Goal: Task Accomplishment & Management: Manage account settings

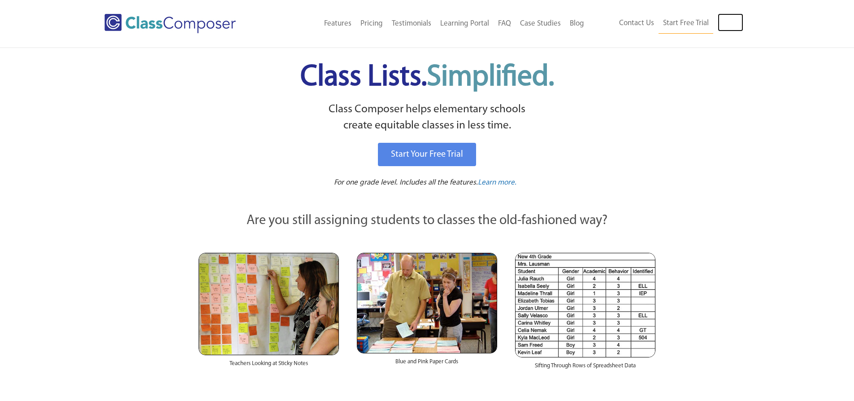
click at [737, 26] on link "Log In" at bounding box center [731, 22] width 26 height 18
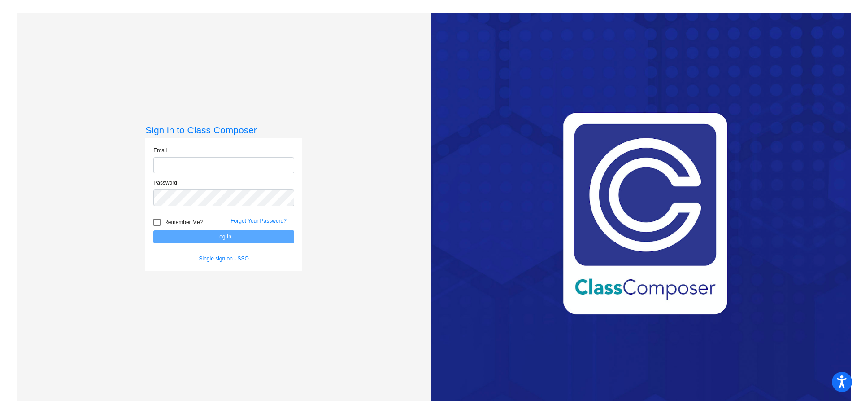
click at [203, 161] on input "email" at bounding box center [223, 165] width 141 height 17
type input "[EMAIL_ADDRESS]"
click at [157, 220] on div at bounding box center [156, 221] width 7 height 7
click at [157, 226] on input "Remember Me?" at bounding box center [157, 226] width 0 height 0
checkbox input "true"
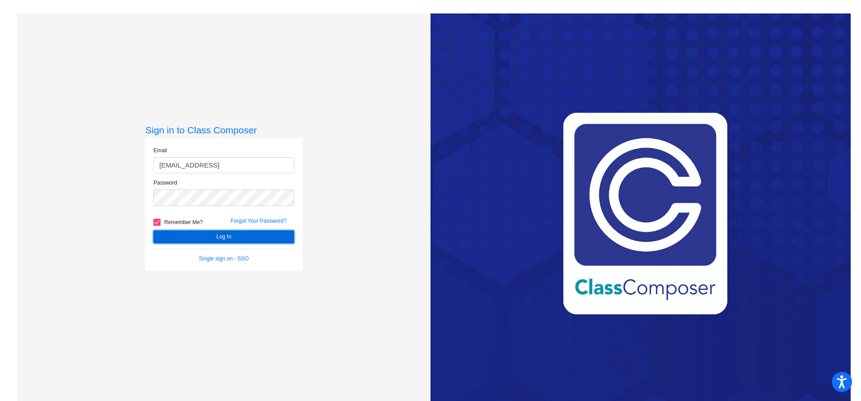
click at [212, 238] on button "Log In" at bounding box center [223, 236] width 141 height 13
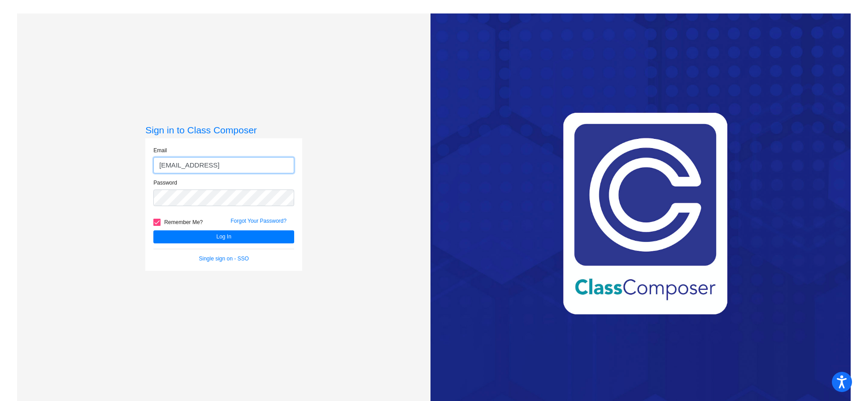
click at [226, 164] on input "[EMAIL_ADDRESS]" at bounding box center [223, 165] width 141 height 17
type input "[EMAIL_ADDRESS][DOMAIN_NAME]"
click at [153, 230] on button "Log In" at bounding box center [223, 236] width 141 height 13
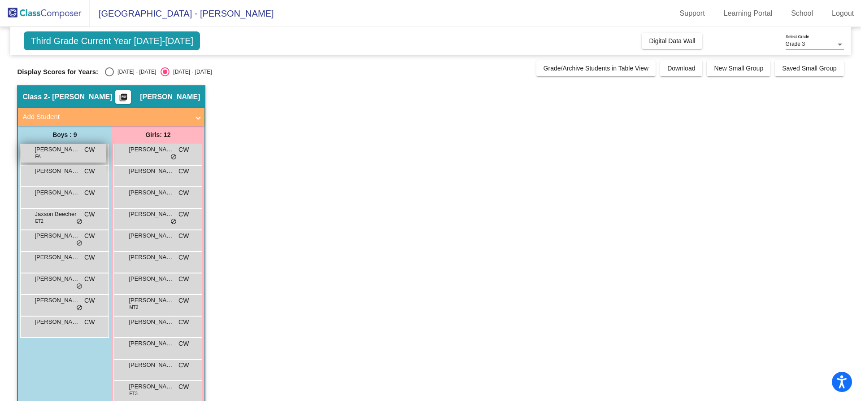
click at [48, 155] on div "[PERSON_NAME] FA CW lock do_not_disturb_alt" at bounding box center [64, 153] width 86 height 18
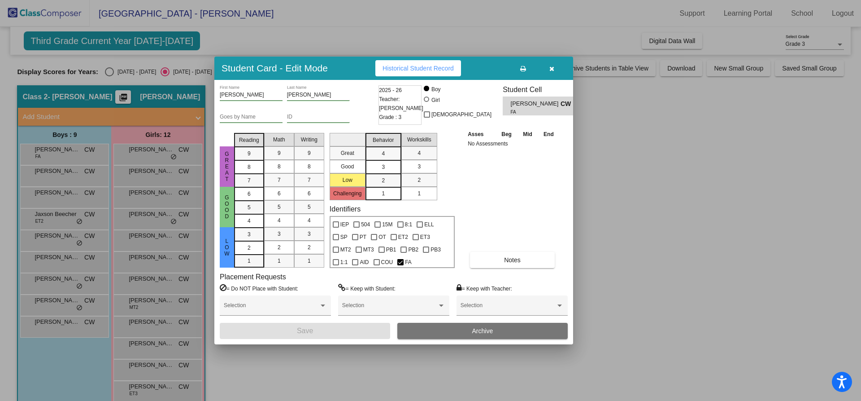
click at [550, 70] on icon "button" at bounding box center [551, 68] width 5 height 6
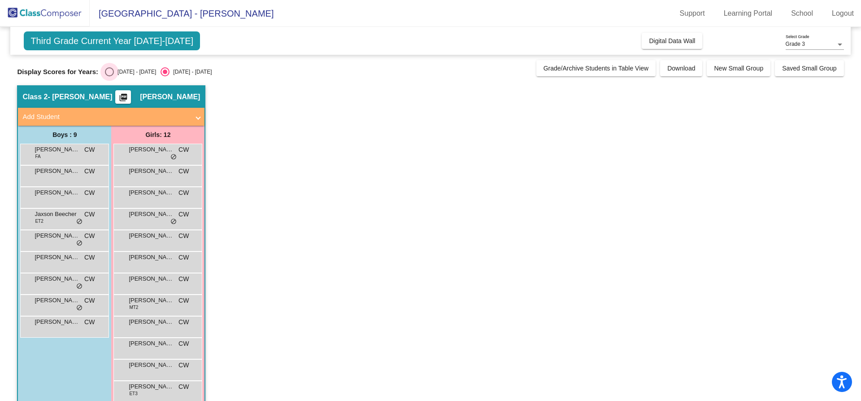
click at [105, 71] on div "Select an option" at bounding box center [109, 71] width 9 height 9
click at [109, 76] on input "[DATE] - [DATE]" at bounding box center [109, 76] width 0 height 0
radio input "true"
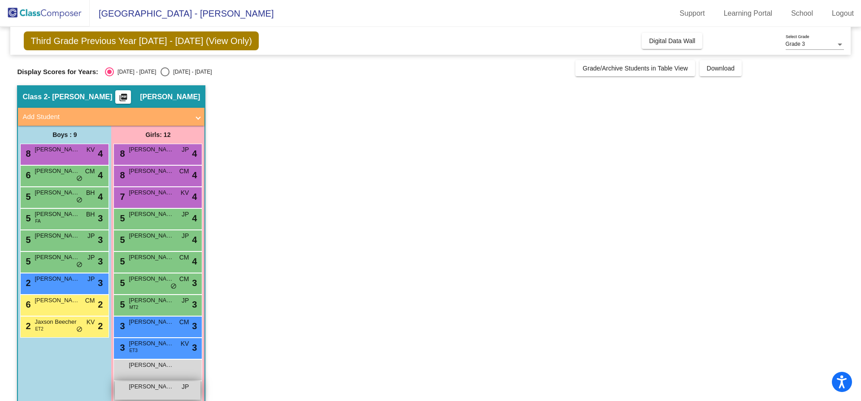
click at [164, 385] on span "[PERSON_NAME]" at bounding box center [151, 386] width 45 height 9
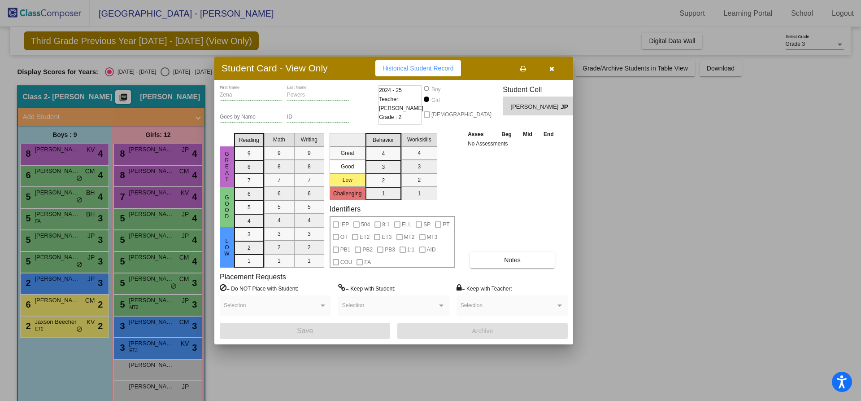
click at [549, 72] on button "button" at bounding box center [551, 68] width 29 height 16
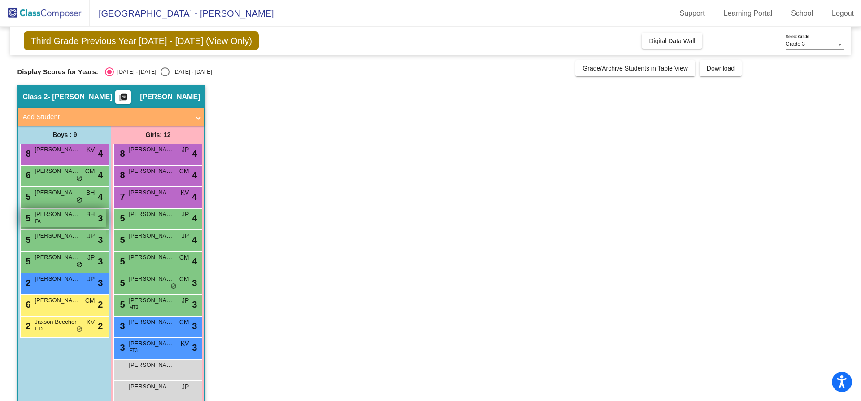
click at [45, 220] on div "5 [PERSON_NAME] FA BH lock do_not_disturb_alt 3" at bounding box center [64, 218] width 86 height 18
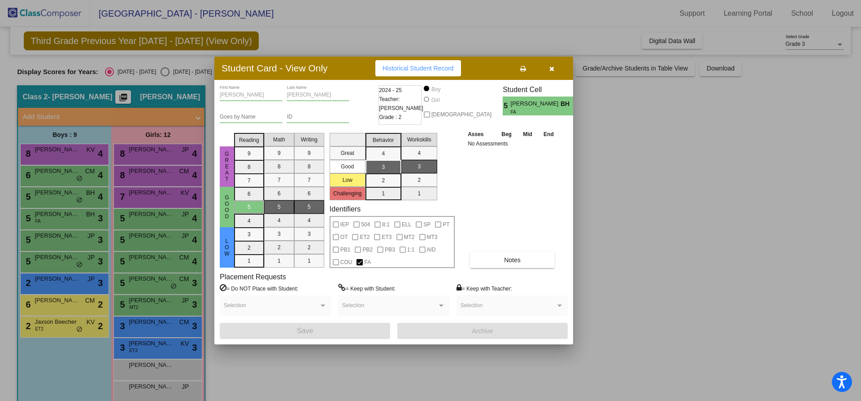
click at [550, 69] on icon "button" at bounding box center [551, 68] width 5 height 6
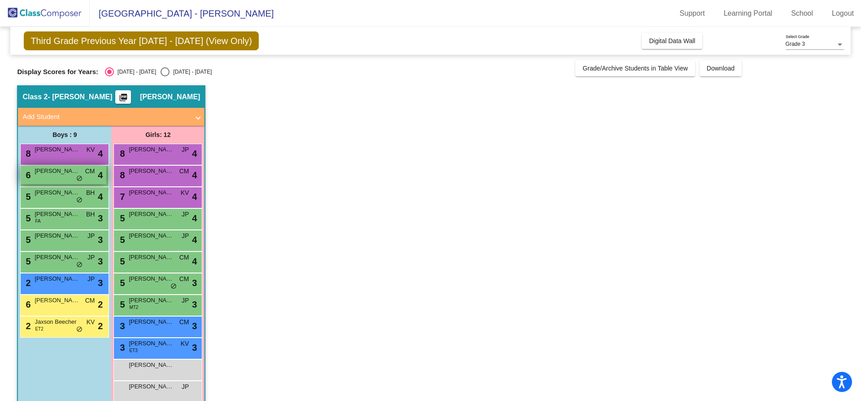
click at [74, 175] on span "[PERSON_NAME]" at bounding box center [57, 170] width 45 height 9
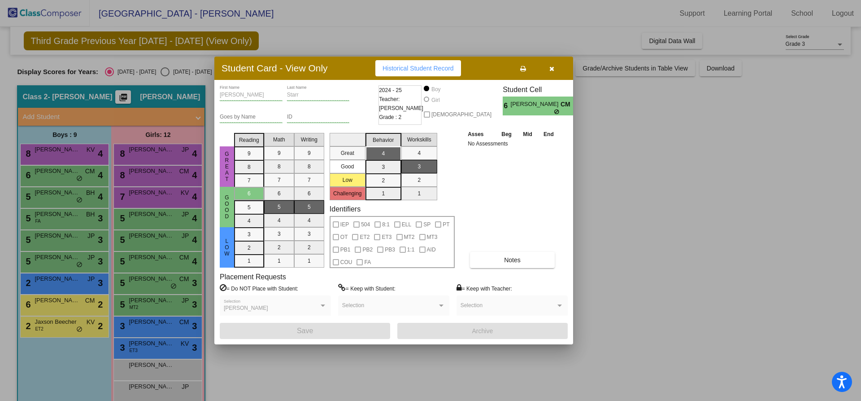
click at [71, 197] on div at bounding box center [430, 200] width 861 height 401
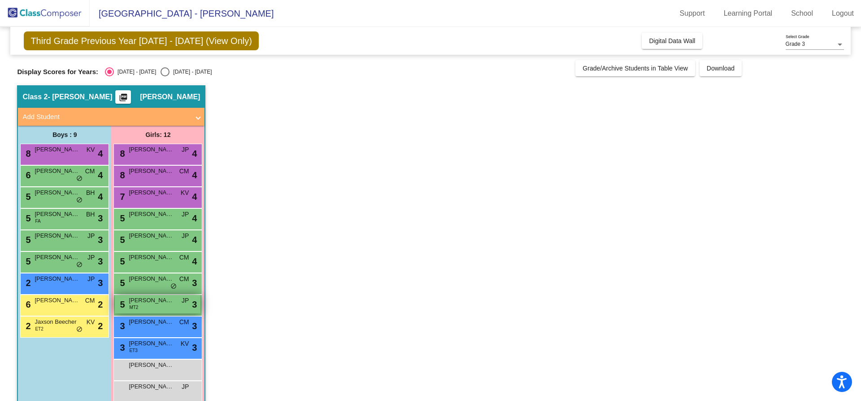
click at [156, 309] on div "5 Jaycee Love MT2 JP lock do_not_disturb_alt 3" at bounding box center [158, 304] width 86 height 18
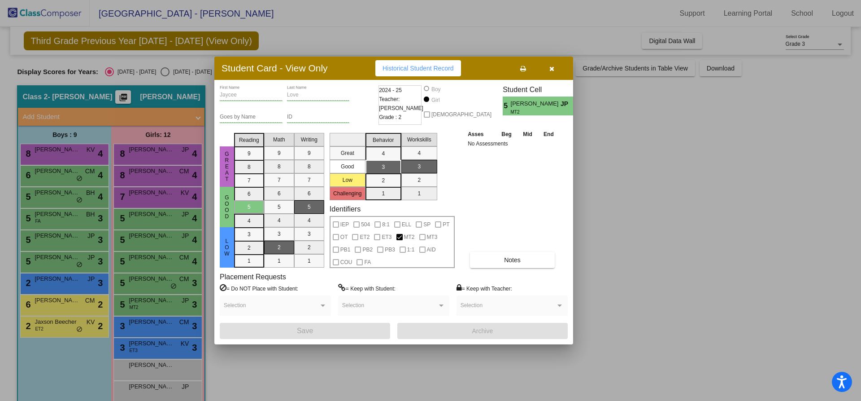
click at [551, 70] on icon "button" at bounding box center [551, 68] width 5 height 6
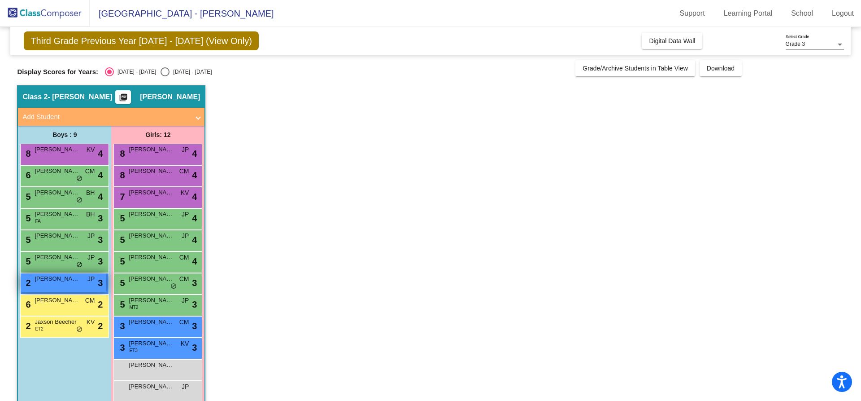
click at [52, 277] on span "[PERSON_NAME]" at bounding box center [57, 278] width 45 height 9
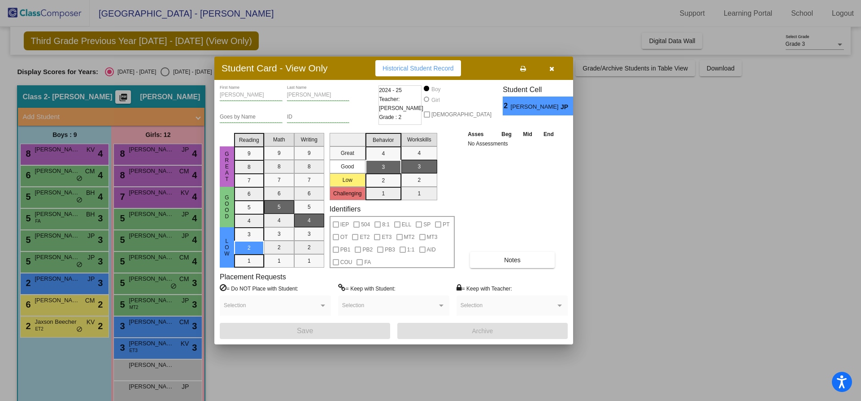
click at [51, 301] on div at bounding box center [430, 200] width 861 height 401
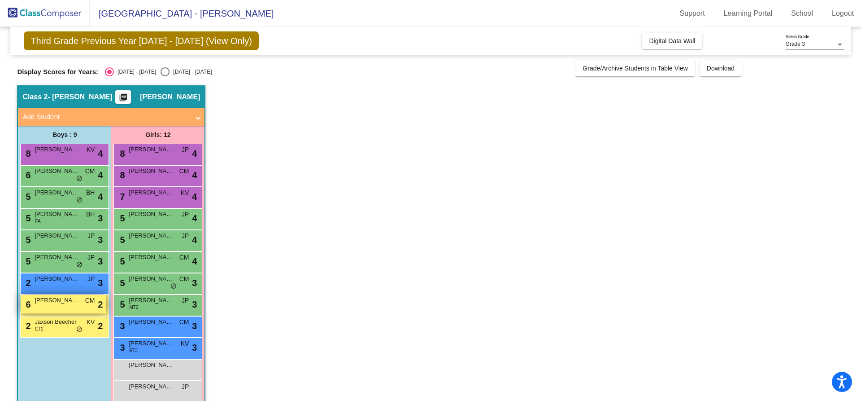
click at [51, 301] on span "[PERSON_NAME]" at bounding box center [57, 300] width 45 height 9
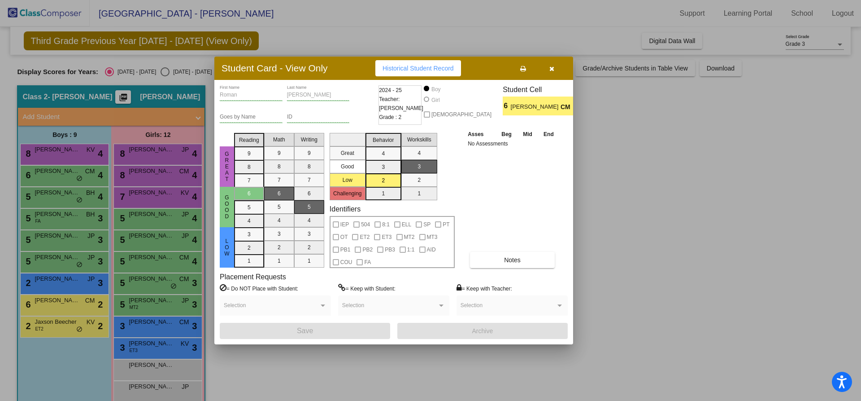
click at [45, 328] on div at bounding box center [430, 200] width 861 height 401
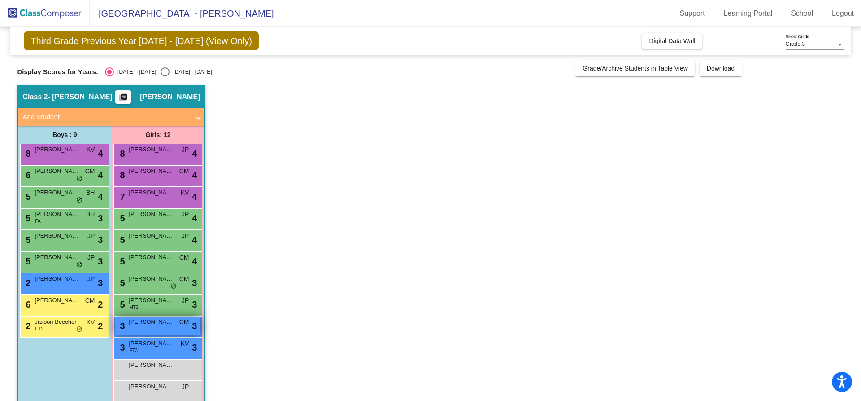
click at [131, 331] on div "3 [PERSON_NAME] CM lock do_not_disturb_alt 3" at bounding box center [158, 325] width 86 height 18
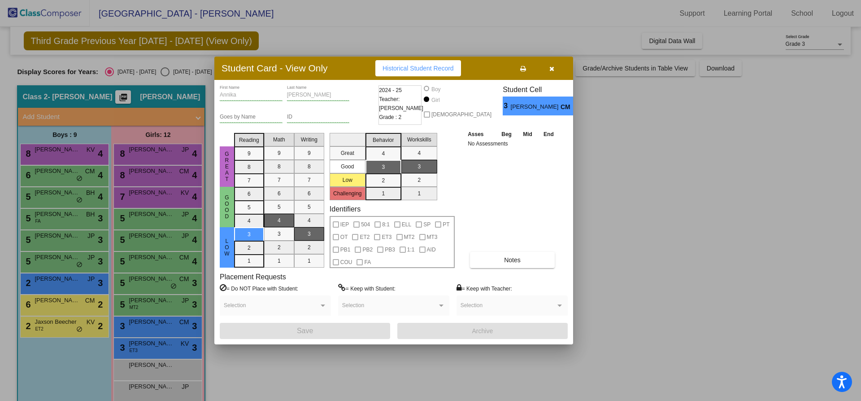
click at [62, 327] on div at bounding box center [430, 200] width 861 height 401
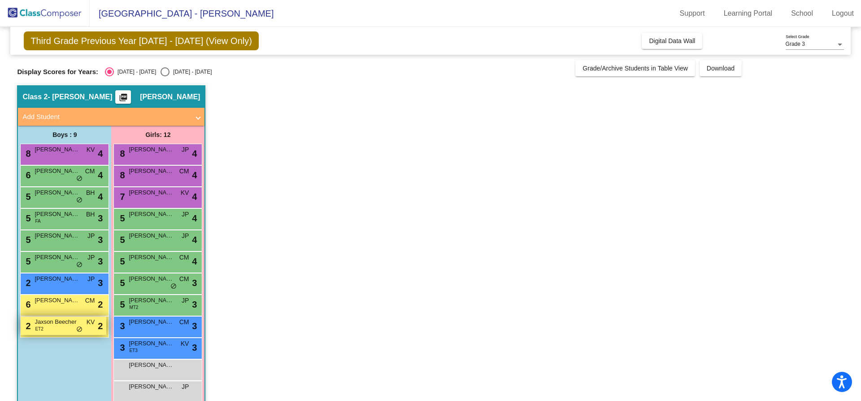
click at [62, 326] on div "2 Jaxson Beecher ET2 KV lock do_not_disturb_alt 2" at bounding box center [64, 325] width 86 height 18
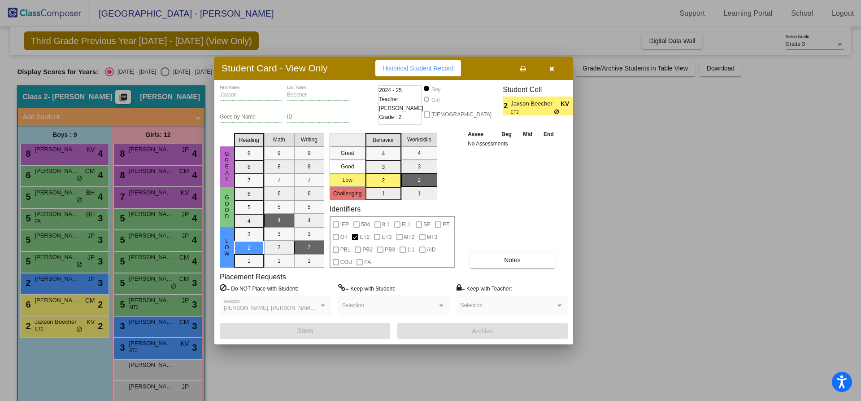
click at [552, 66] on icon "button" at bounding box center [551, 68] width 5 height 6
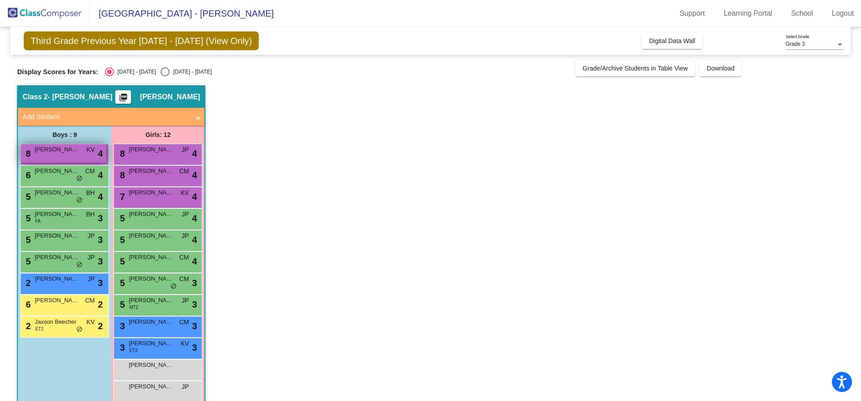
click at [91, 157] on div "8 [PERSON_NAME] KV lock do_not_disturb_alt 4" at bounding box center [64, 153] width 86 height 18
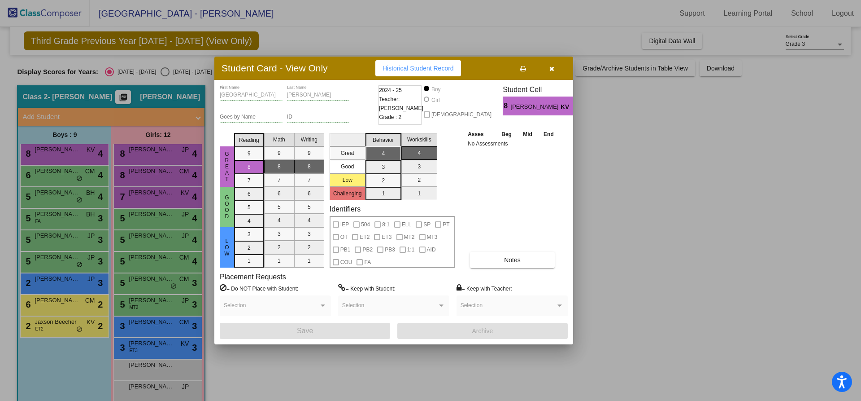
click at [67, 176] on div at bounding box center [430, 200] width 861 height 401
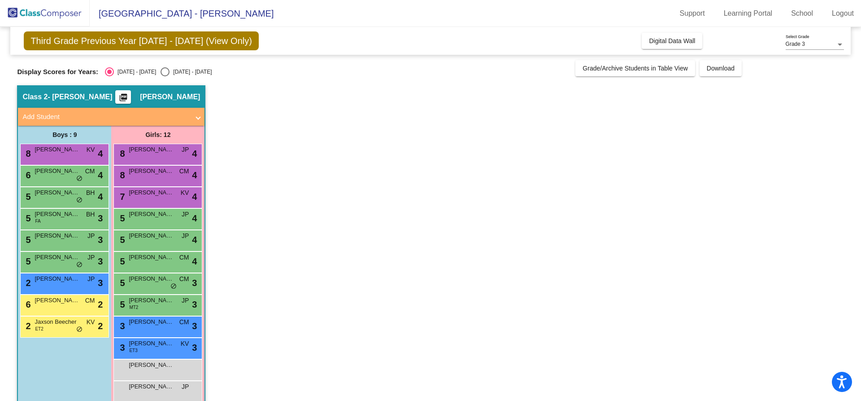
click at [67, 176] on div "6 [PERSON_NAME] CM lock do_not_disturb_alt 4" at bounding box center [64, 175] width 86 height 18
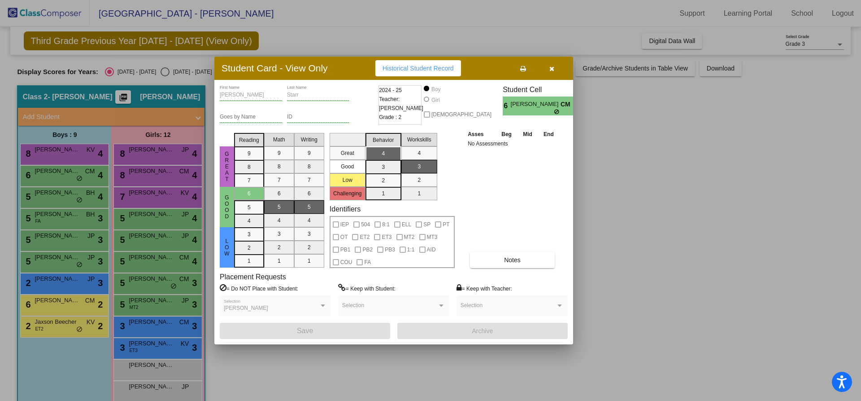
click at [68, 196] on div at bounding box center [430, 200] width 861 height 401
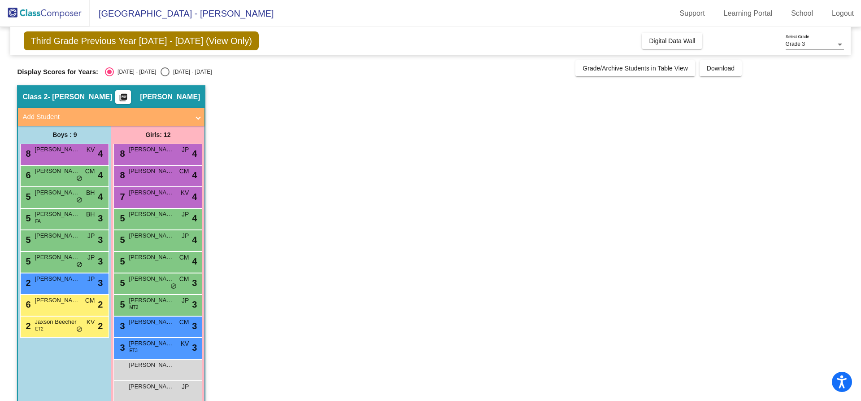
click at [68, 196] on span "[PERSON_NAME]" at bounding box center [57, 192] width 45 height 9
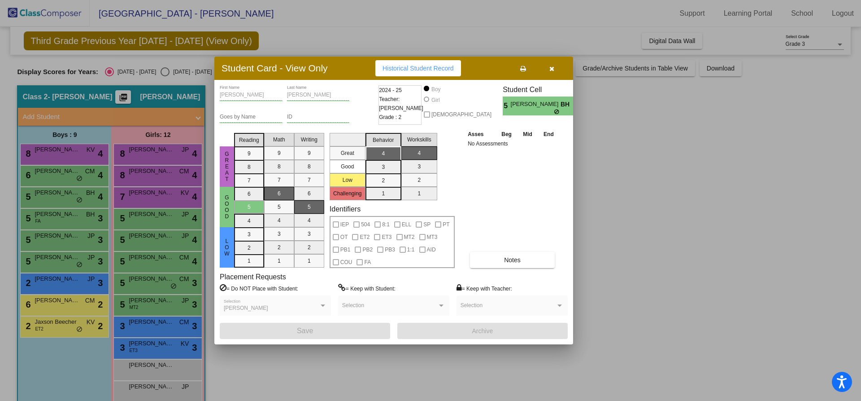
click at [68, 218] on div at bounding box center [430, 200] width 861 height 401
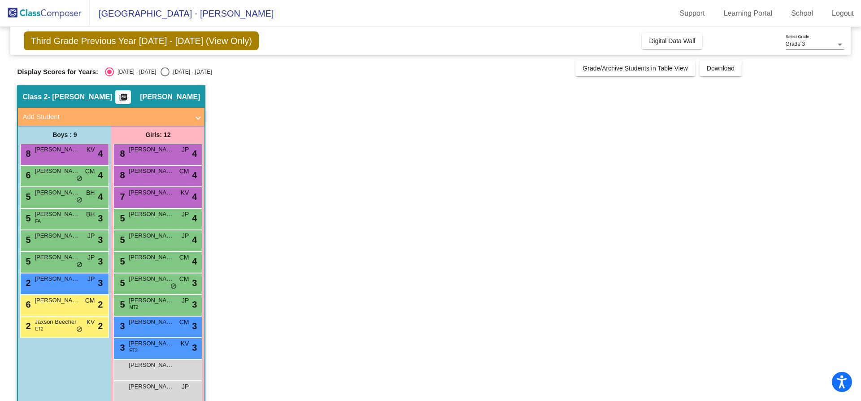
click at [68, 218] on div "5 [PERSON_NAME] FA BH lock do_not_disturb_alt 3" at bounding box center [64, 218] width 86 height 18
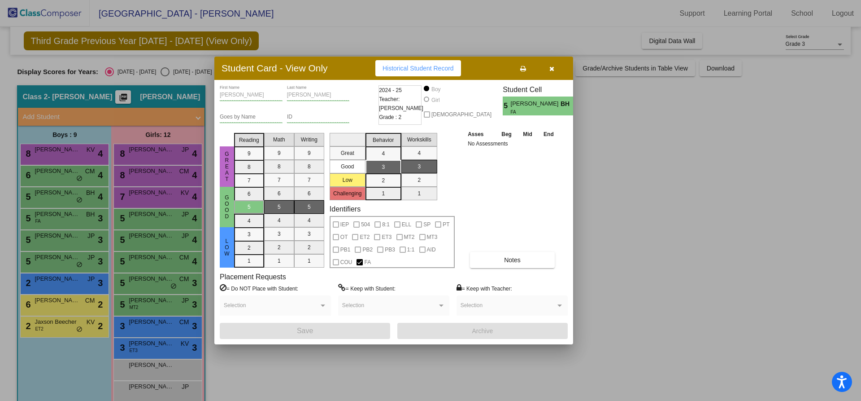
click at [69, 242] on div at bounding box center [430, 200] width 861 height 401
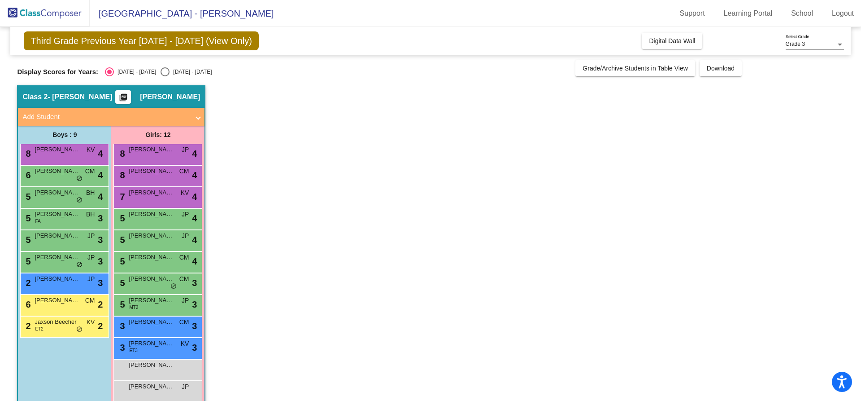
click at [69, 242] on div "5 [PERSON_NAME] JP lock do_not_disturb_alt 3" at bounding box center [64, 239] width 86 height 18
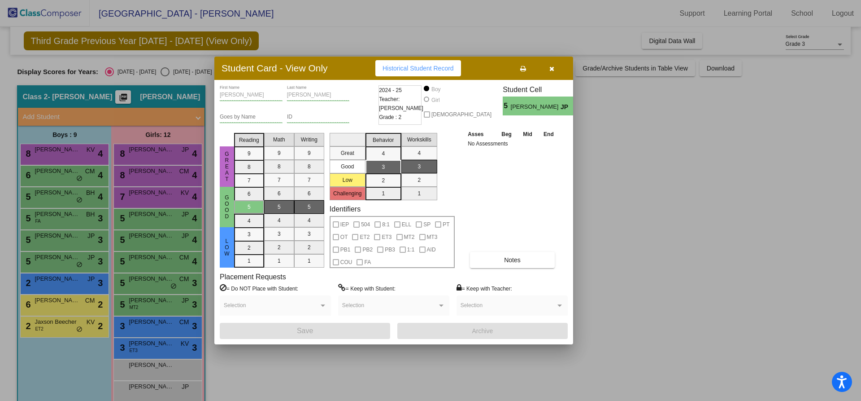
click at [71, 254] on div at bounding box center [430, 200] width 861 height 401
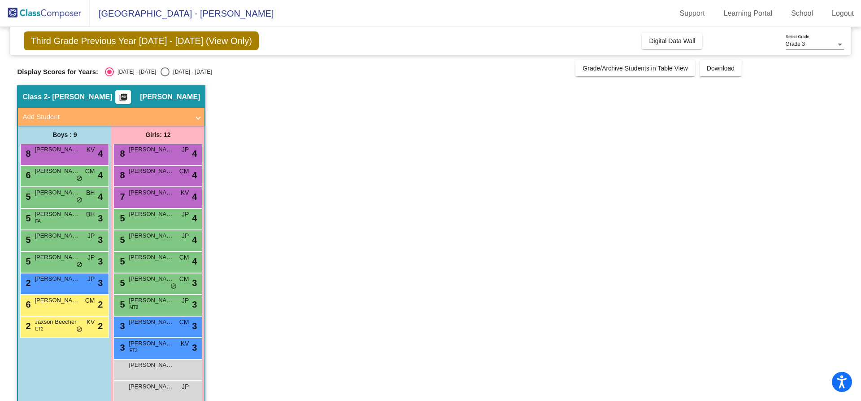
click at [71, 254] on span "[PERSON_NAME]" at bounding box center [57, 257] width 45 height 9
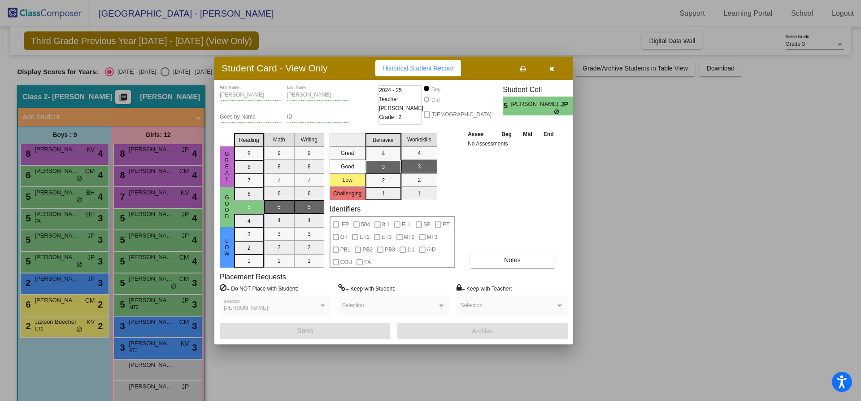
click at [77, 285] on div at bounding box center [430, 200] width 861 height 401
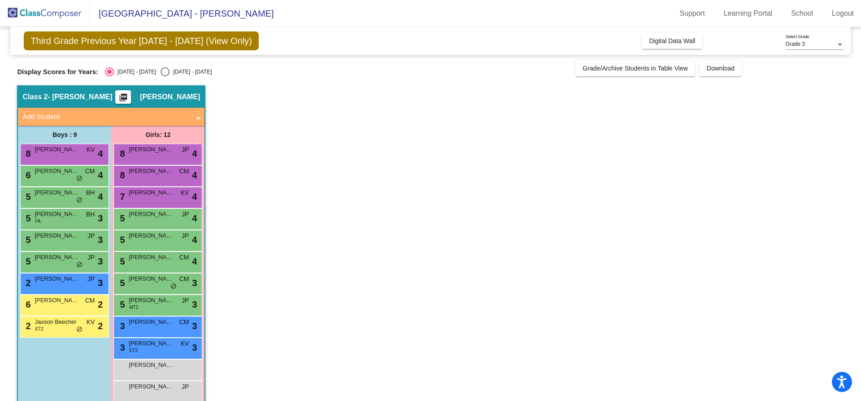
click at [77, 285] on div "2 [PERSON_NAME] JP lock do_not_disturb_alt 3" at bounding box center [64, 282] width 86 height 18
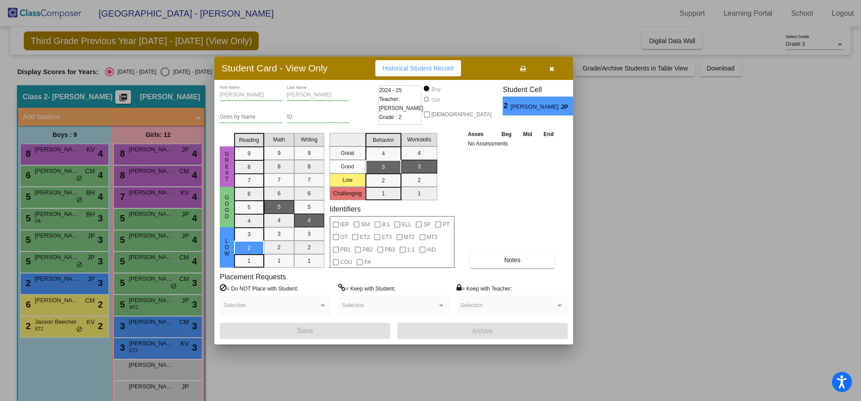
click at [71, 305] on div at bounding box center [430, 200] width 861 height 401
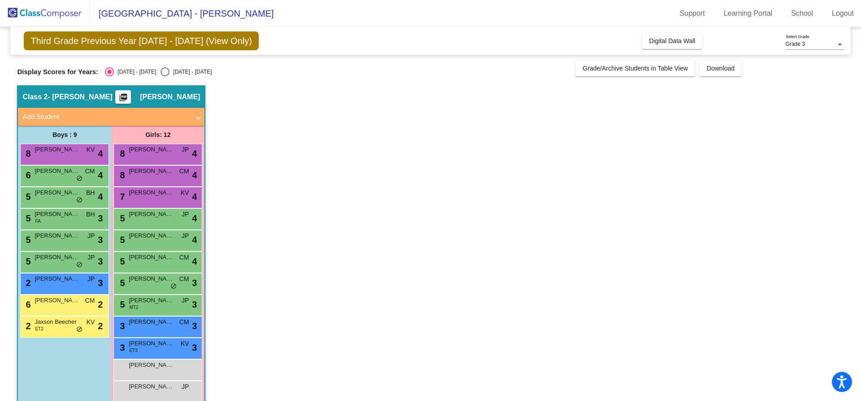
click at [71, 305] on div "6 [PERSON_NAME] CM lock do_not_disturb_alt 2" at bounding box center [64, 304] width 86 height 18
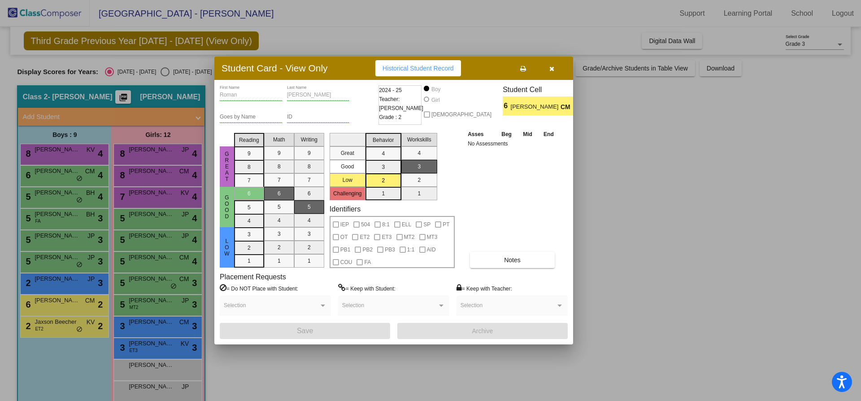
click at [69, 324] on div at bounding box center [430, 200] width 861 height 401
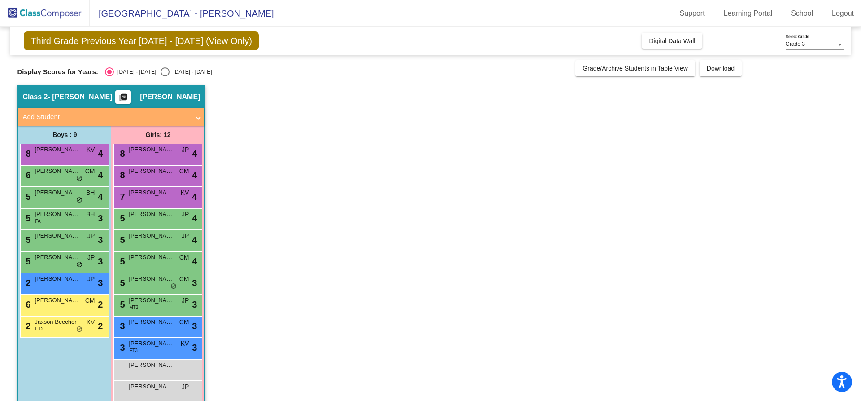
click at [69, 324] on span "Jaxson Beecher" at bounding box center [57, 321] width 45 height 9
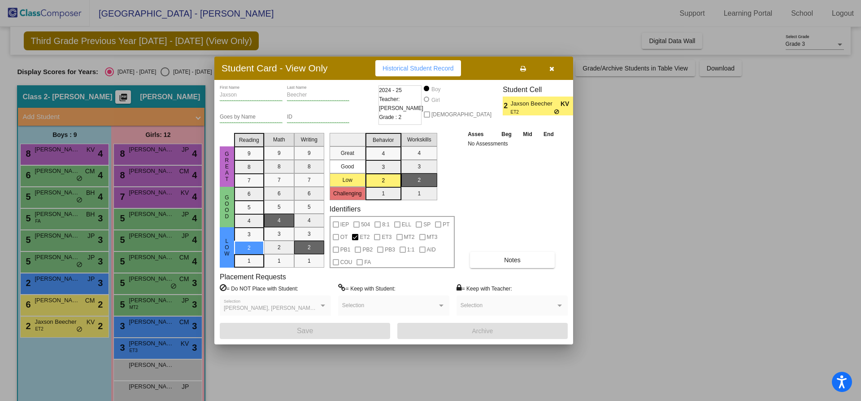
click at [159, 152] on div at bounding box center [430, 200] width 861 height 401
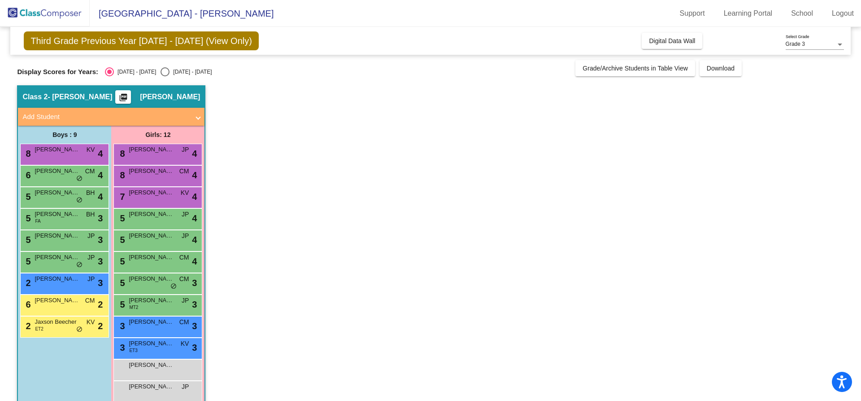
click at [159, 152] on span "[PERSON_NAME]" at bounding box center [151, 149] width 45 height 9
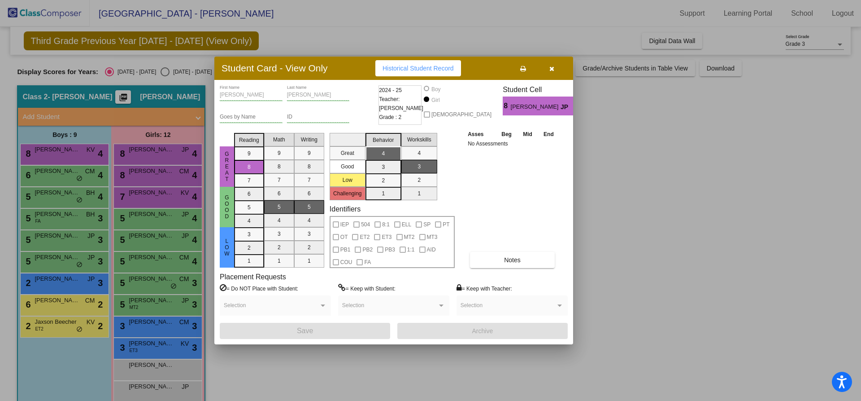
click at [160, 171] on div at bounding box center [430, 200] width 861 height 401
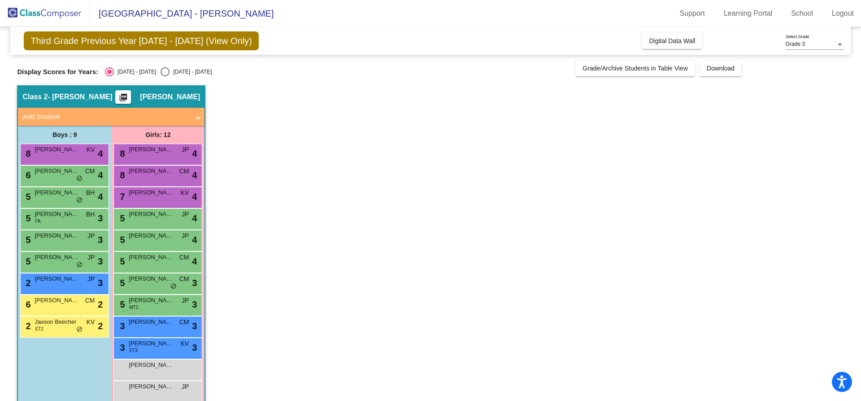
click at [160, 171] on span "[PERSON_NAME]" at bounding box center [151, 170] width 45 height 9
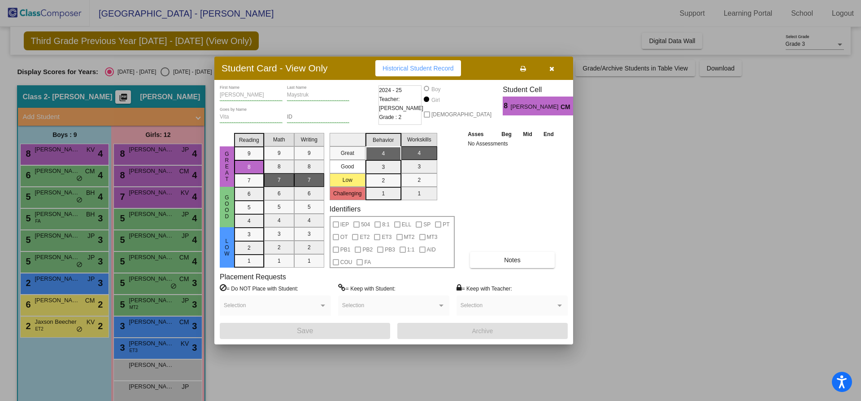
click at [144, 198] on div at bounding box center [430, 200] width 861 height 401
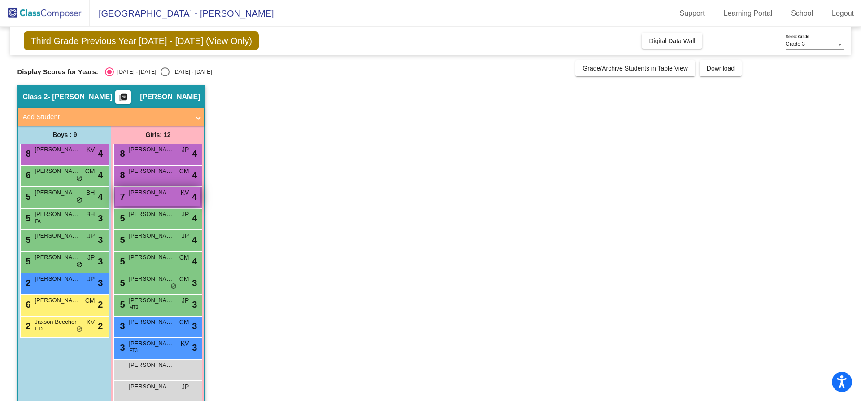
click at [144, 198] on div "7 [PERSON_NAME] KV lock do_not_disturb_alt 4" at bounding box center [158, 196] width 86 height 18
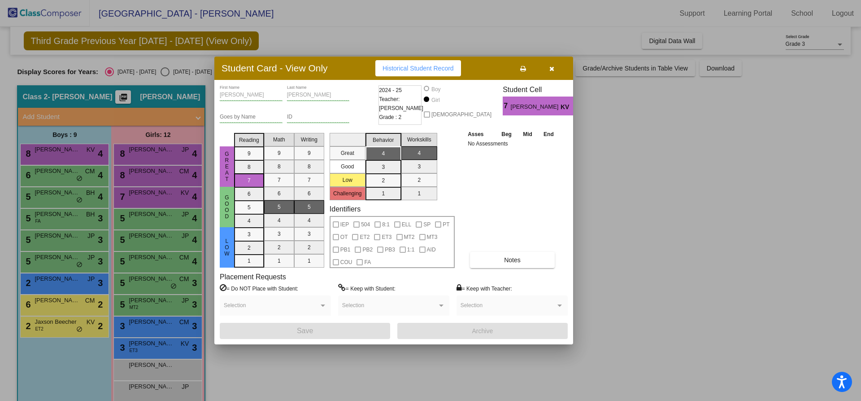
click at [149, 215] on div at bounding box center [430, 200] width 861 height 401
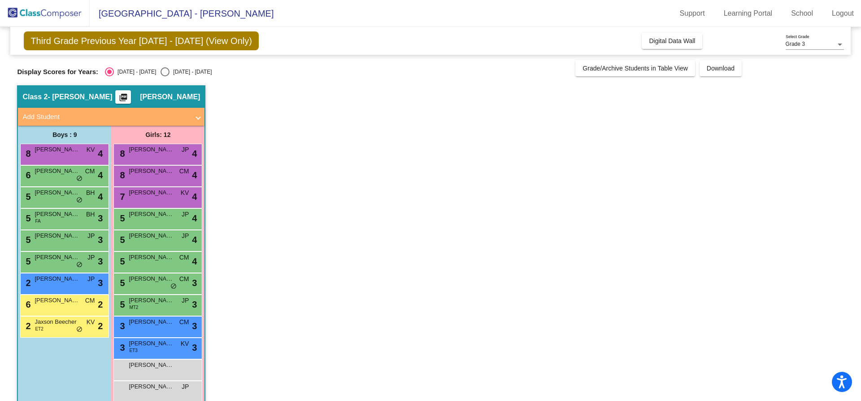
click at [149, 215] on span "[PERSON_NAME]" at bounding box center [151, 213] width 45 height 9
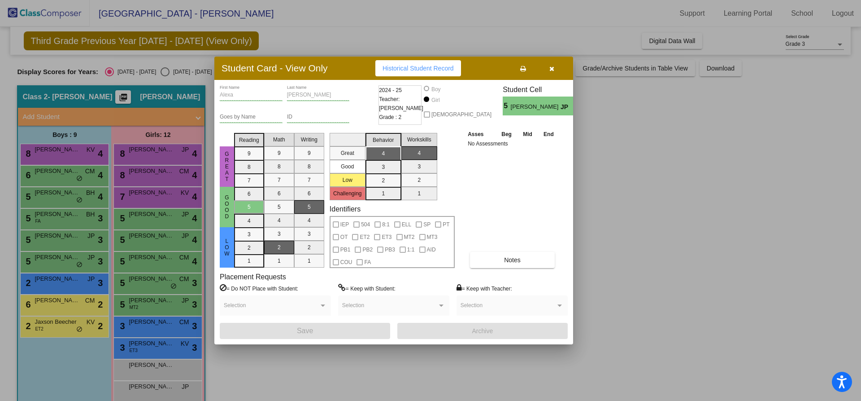
click at [163, 248] on div at bounding box center [430, 200] width 861 height 401
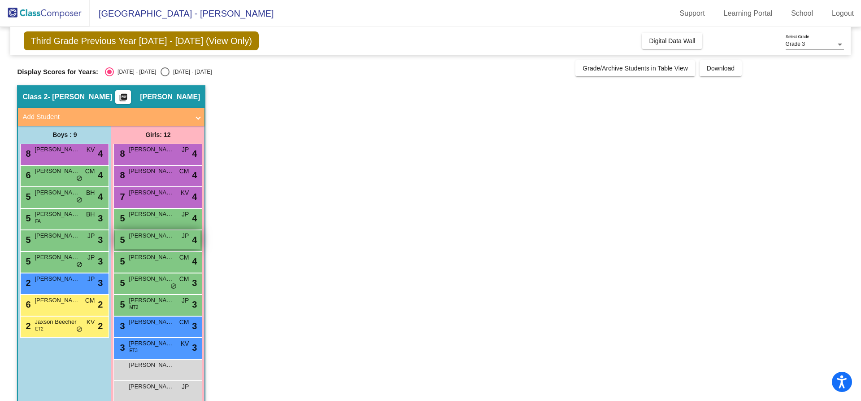
click at [165, 246] on div "5 [PERSON_NAME] JP lock do_not_disturb_alt 4" at bounding box center [158, 239] width 86 height 18
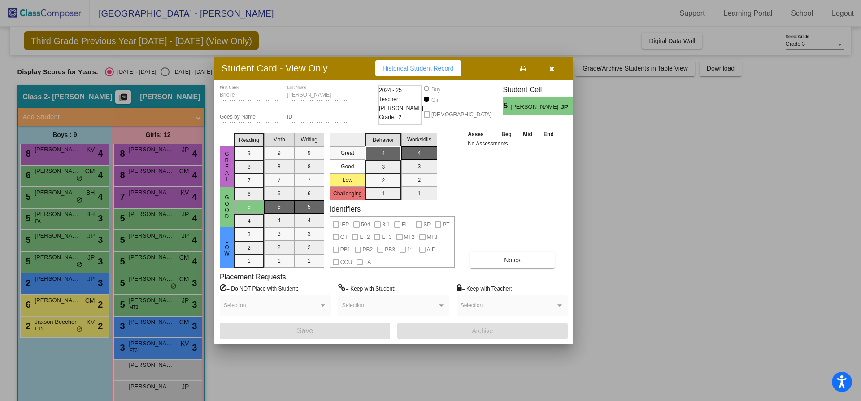
click at [164, 256] on div at bounding box center [430, 200] width 861 height 401
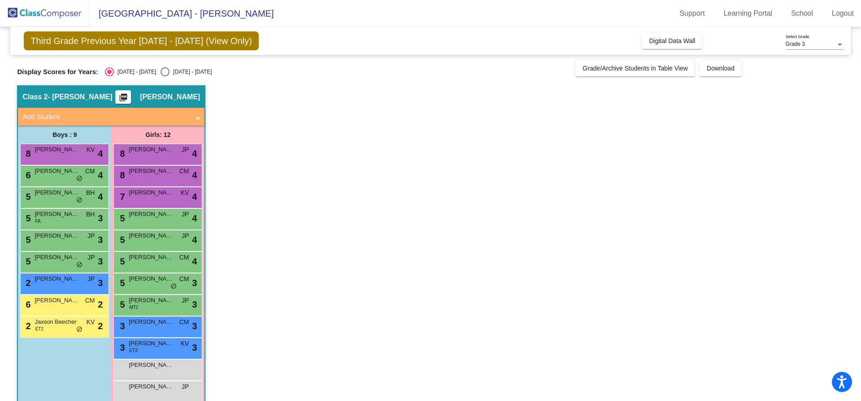
click at [164, 256] on span "[PERSON_NAME]" at bounding box center [151, 257] width 45 height 9
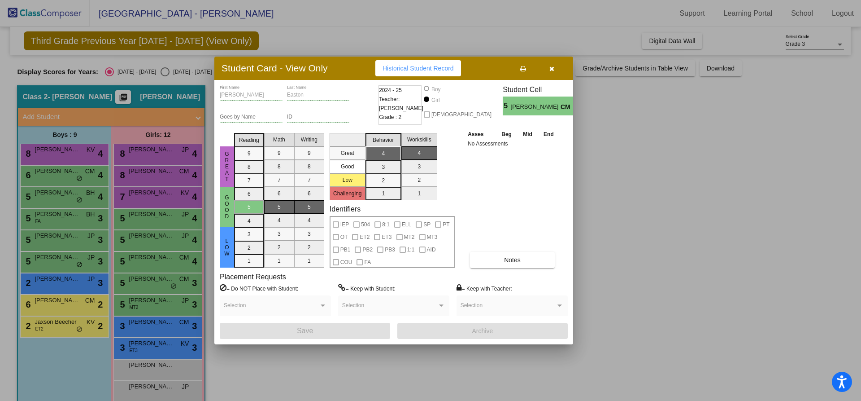
click at [160, 281] on div at bounding box center [430, 200] width 861 height 401
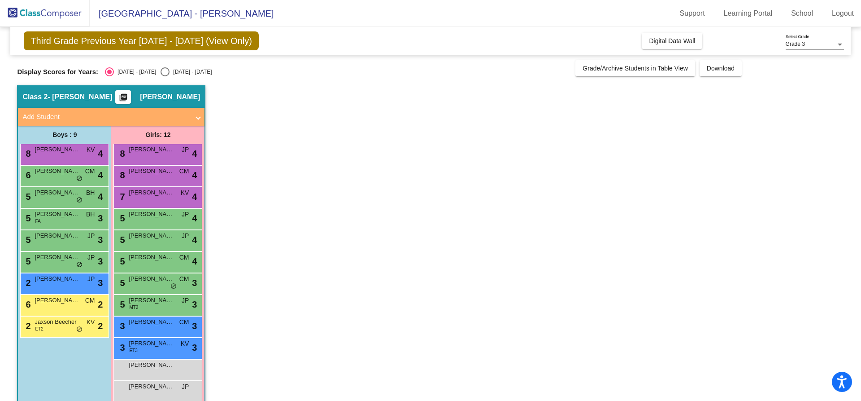
click at [160, 281] on span "[PERSON_NAME]" at bounding box center [151, 278] width 45 height 9
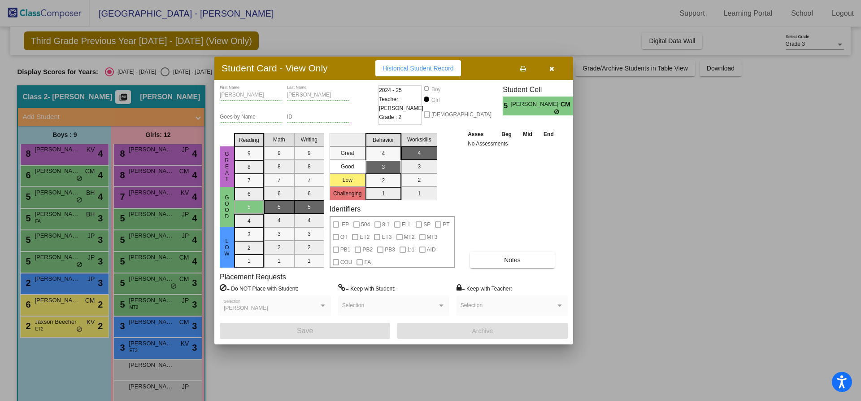
click at [157, 304] on div at bounding box center [430, 200] width 861 height 401
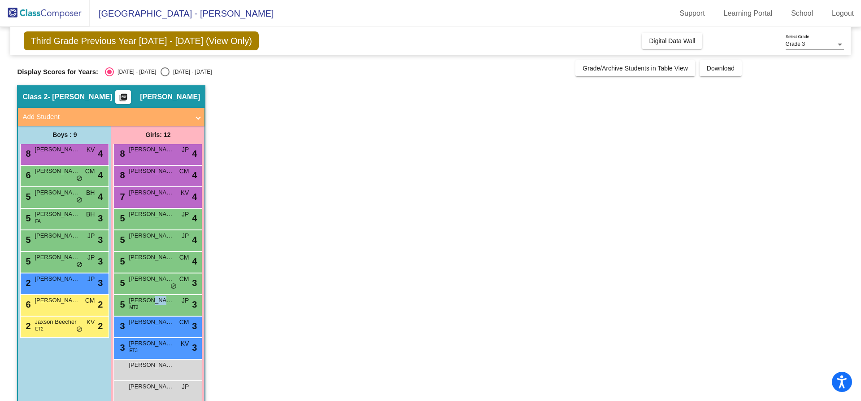
click at [157, 304] on span "[PERSON_NAME]" at bounding box center [151, 300] width 45 height 9
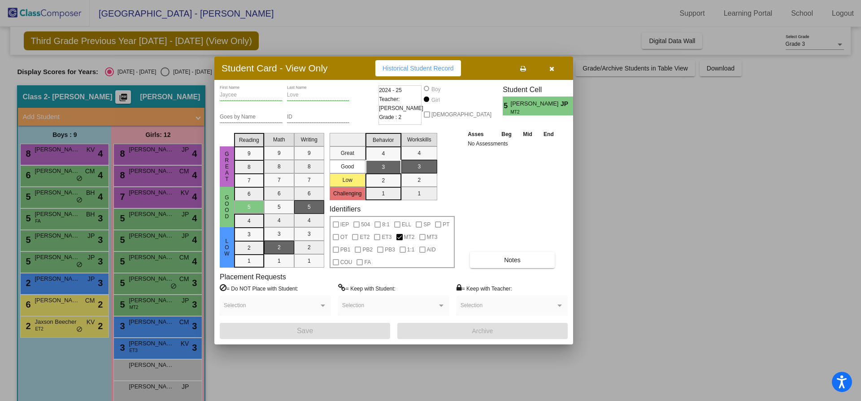
click at [161, 325] on div at bounding box center [430, 200] width 861 height 401
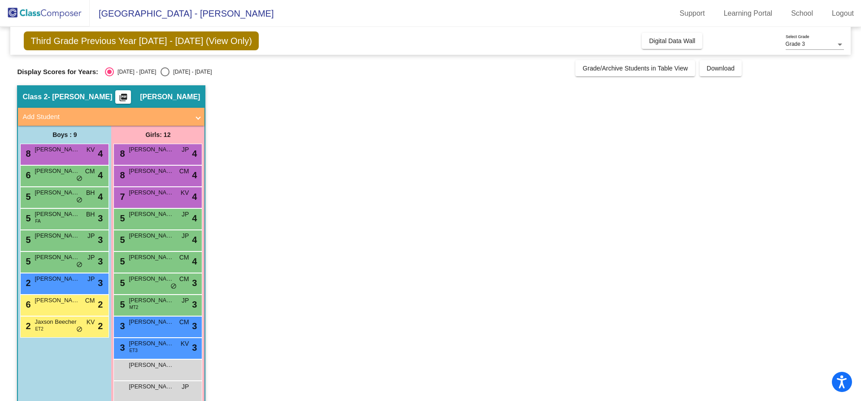
click at [161, 325] on span "[PERSON_NAME]" at bounding box center [151, 321] width 45 height 9
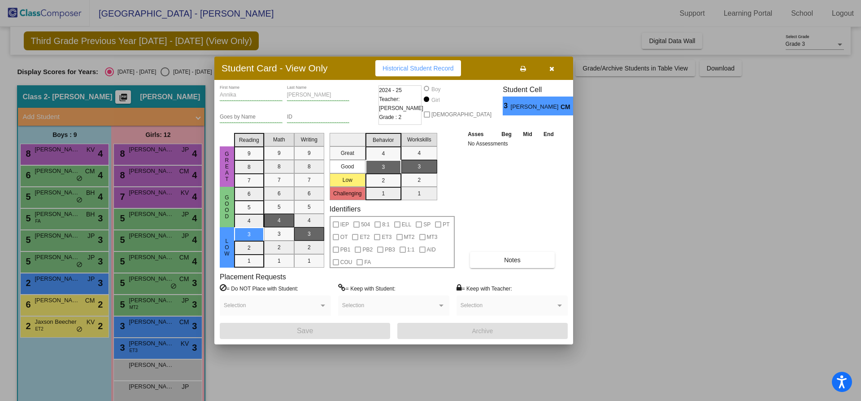
click at [162, 345] on div at bounding box center [430, 200] width 861 height 401
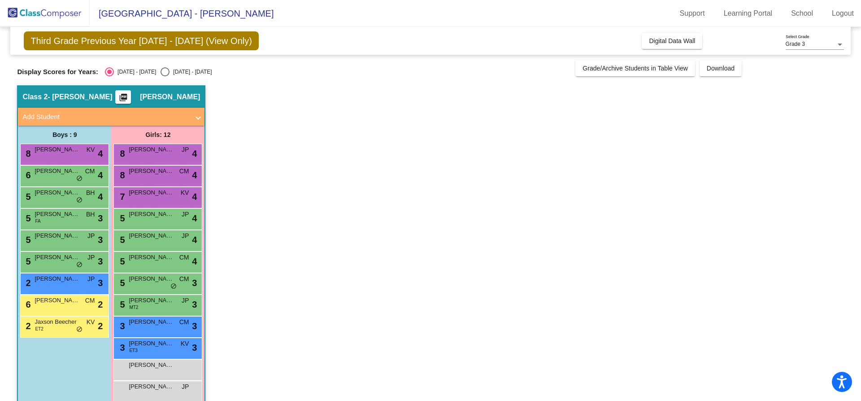
click at [162, 345] on span "[PERSON_NAME]" at bounding box center [151, 343] width 45 height 9
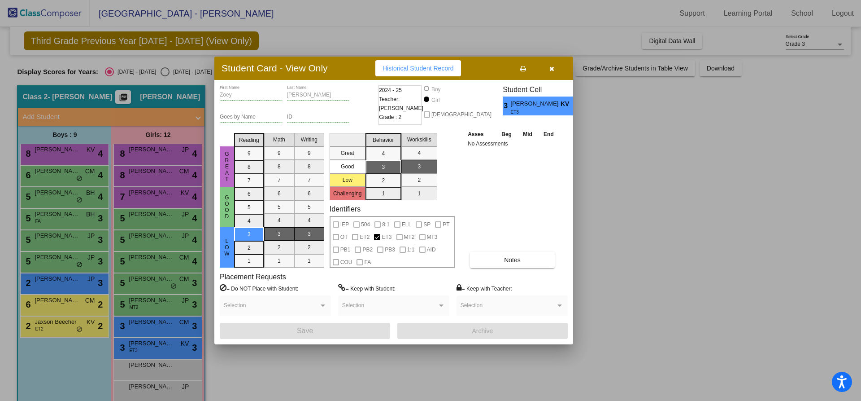
click at [169, 149] on div at bounding box center [430, 200] width 861 height 401
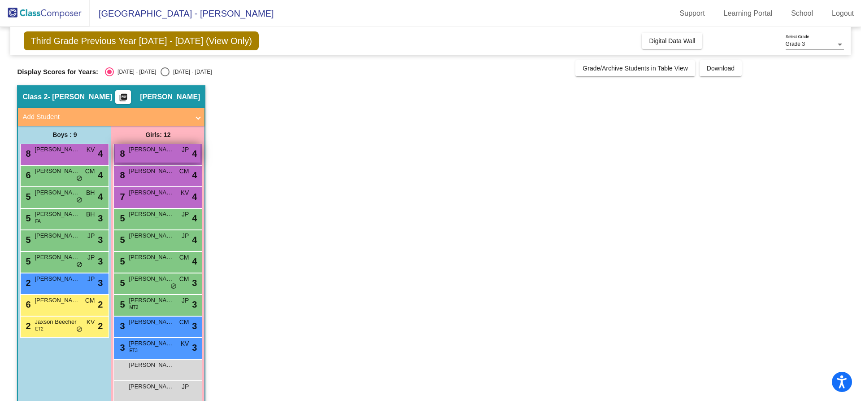
click at [165, 151] on span "[PERSON_NAME]" at bounding box center [151, 149] width 45 height 9
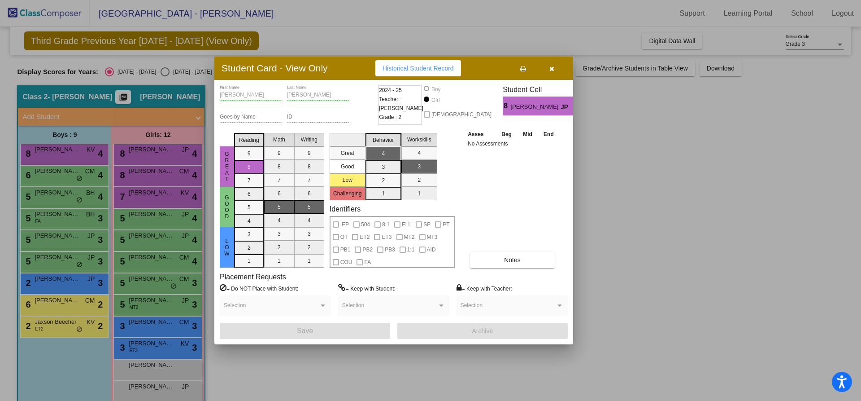
click at [162, 171] on div at bounding box center [430, 200] width 861 height 401
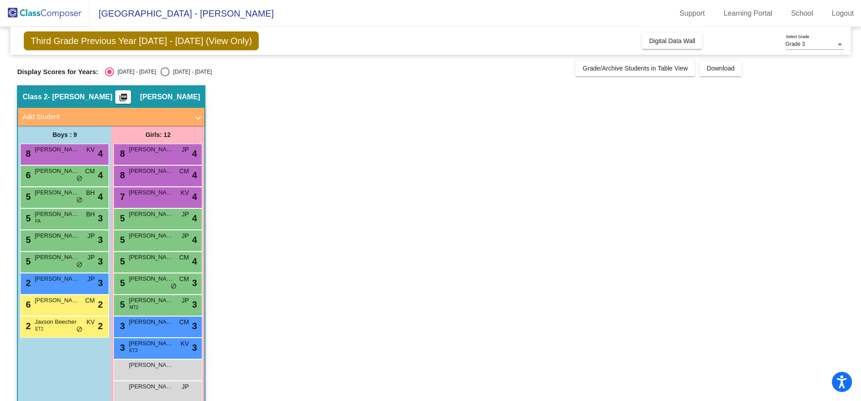
click at [162, 171] on span "[PERSON_NAME]" at bounding box center [151, 170] width 45 height 9
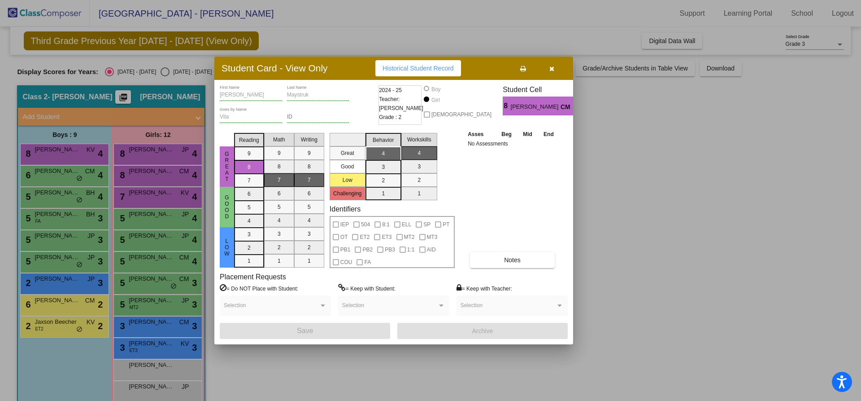
click at [59, 175] on div at bounding box center [430, 200] width 861 height 401
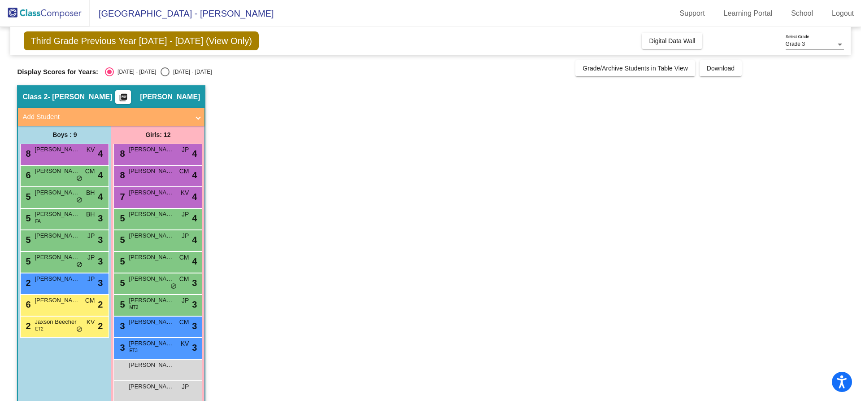
click at [59, 175] on div "6 [PERSON_NAME] CM lock do_not_disturb_alt 4" at bounding box center [64, 175] width 86 height 18
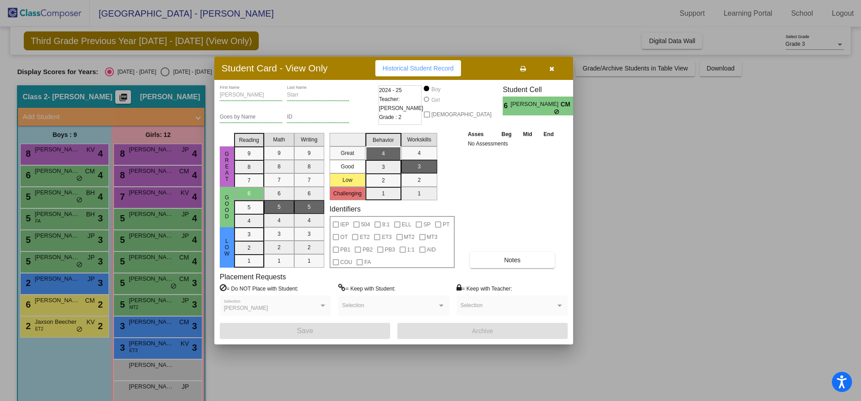
click at [58, 196] on div at bounding box center [430, 200] width 861 height 401
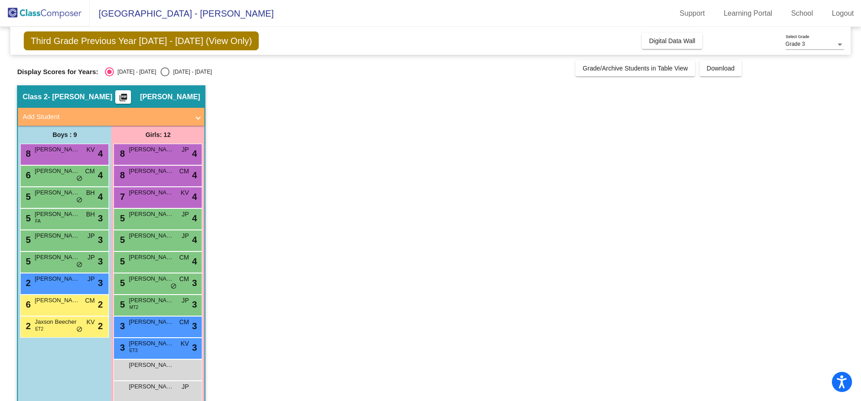
click at [58, 196] on span "[PERSON_NAME]" at bounding box center [57, 192] width 45 height 9
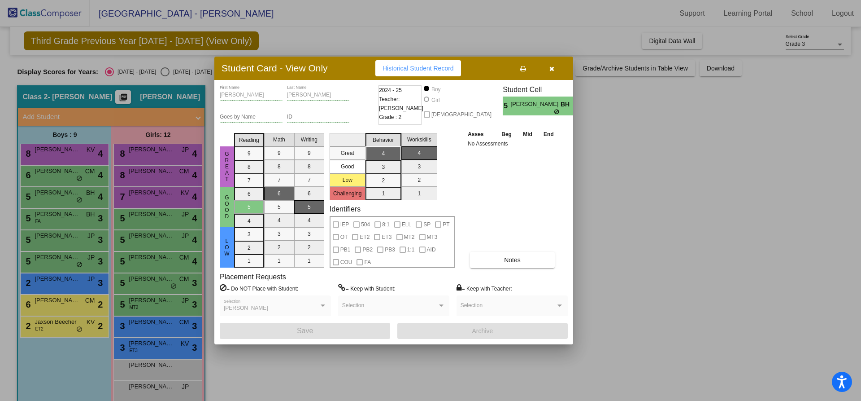
click at [58, 196] on div at bounding box center [430, 200] width 861 height 401
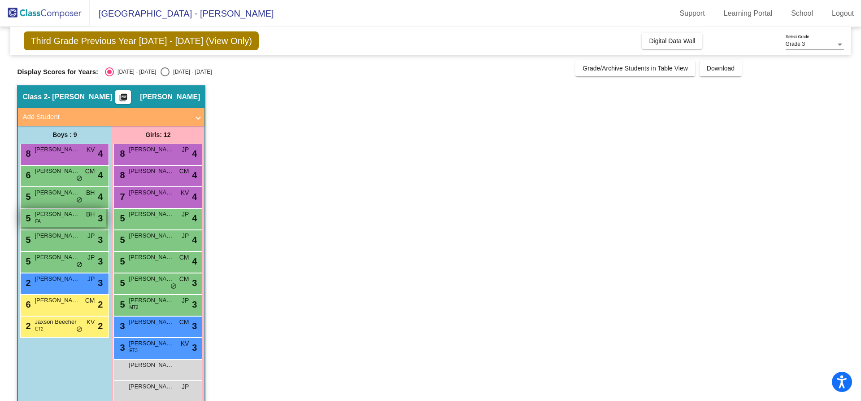
click at [51, 217] on span "[PERSON_NAME]" at bounding box center [57, 213] width 45 height 9
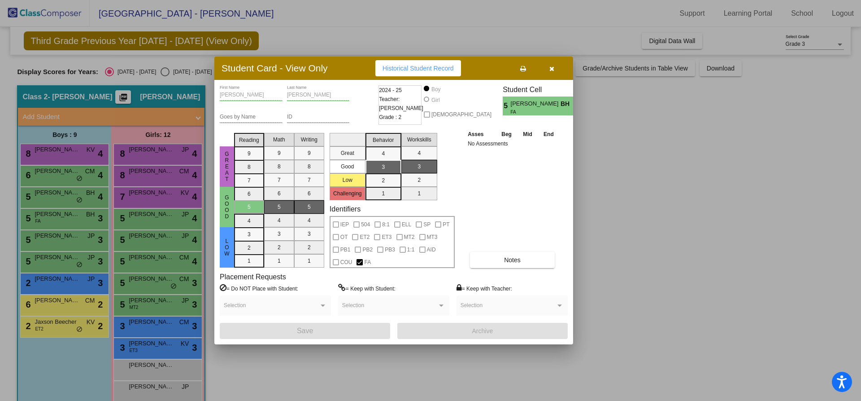
click at [47, 242] on div at bounding box center [430, 200] width 861 height 401
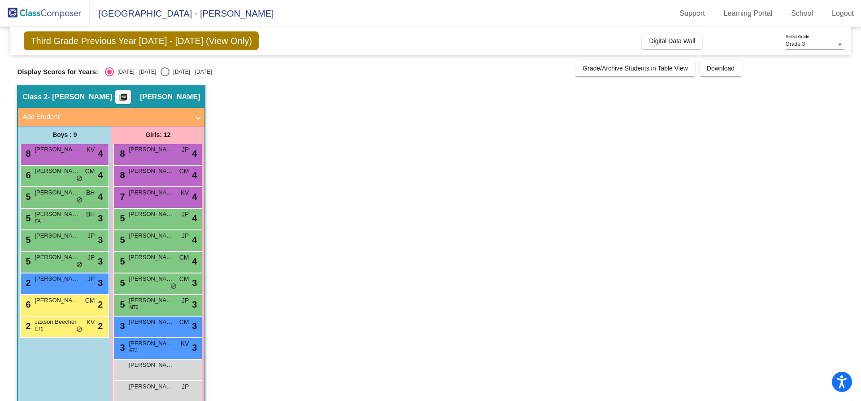
click at [47, 242] on div "5 [PERSON_NAME] JP lock do_not_disturb_alt 3" at bounding box center [64, 239] width 86 height 18
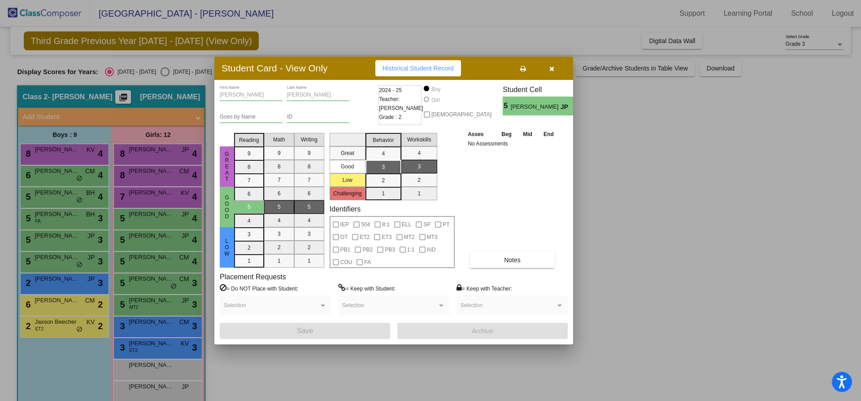
click at [52, 261] on div at bounding box center [430, 200] width 861 height 401
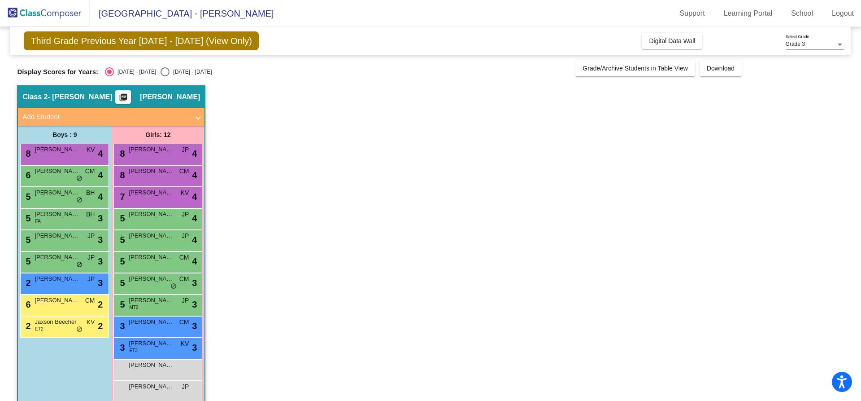
click at [52, 261] on span "[PERSON_NAME]" at bounding box center [57, 257] width 45 height 9
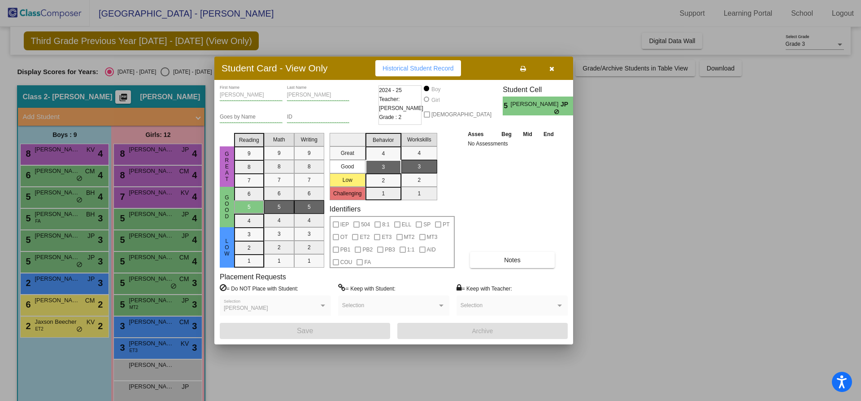
click at [52, 280] on div at bounding box center [430, 200] width 861 height 401
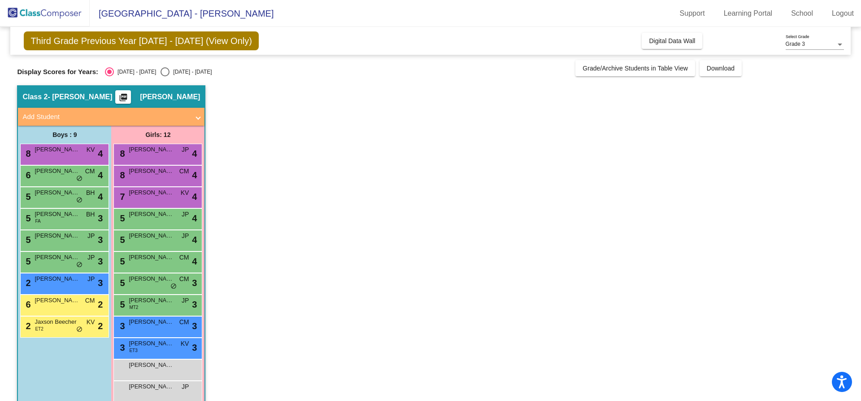
click at [52, 280] on span "[PERSON_NAME]" at bounding box center [57, 278] width 45 height 9
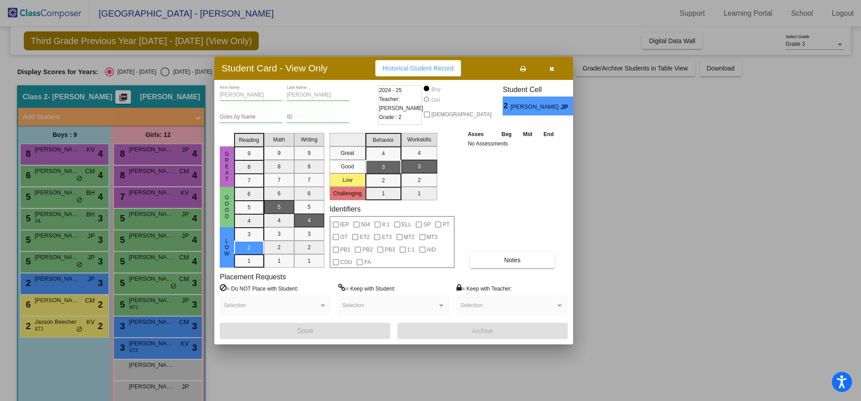
click at [46, 299] on div at bounding box center [430, 200] width 861 height 401
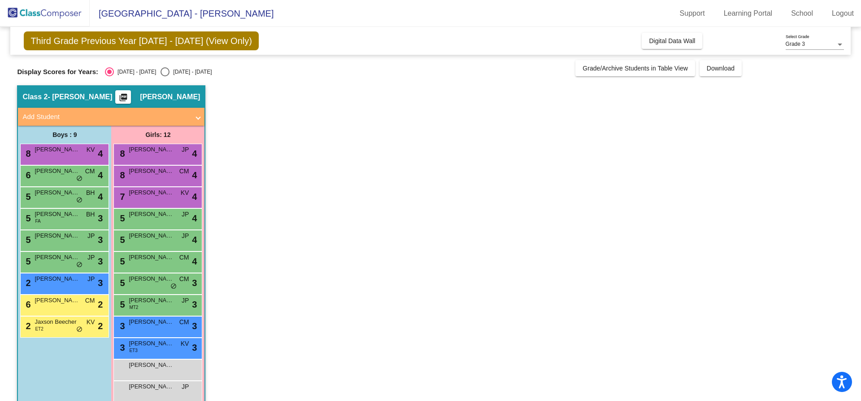
click at [46, 299] on span "[PERSON_NAME]" at bounding box center [57, 300] width 45 height 9
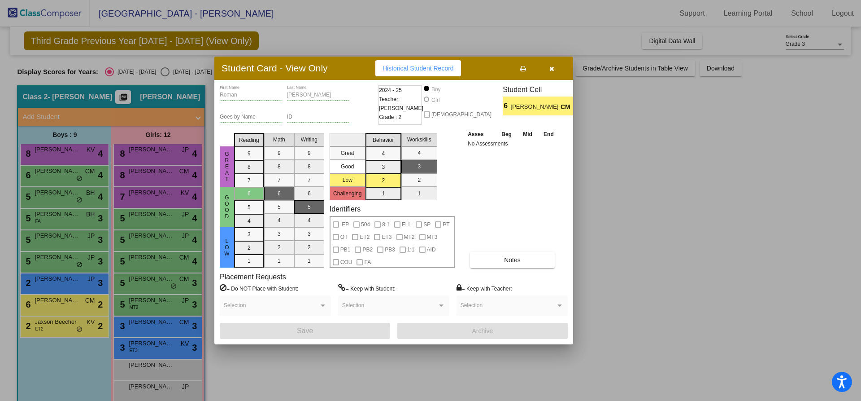
click at [54, 319] on div at bounding box center [430, 200] width 861 height 401
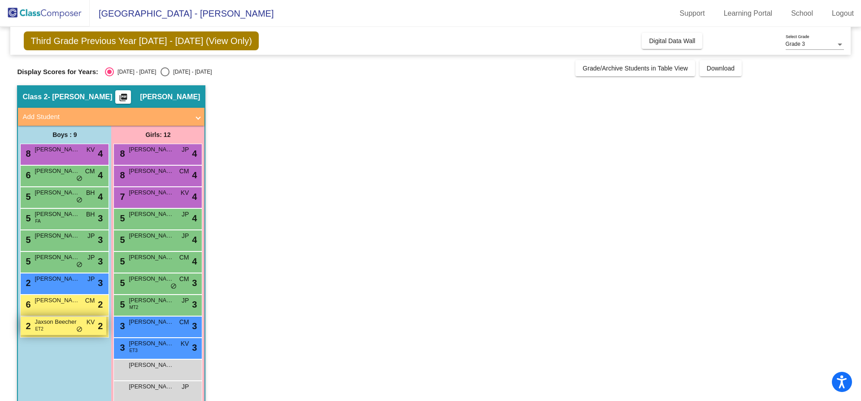
click at [53, 328] on div "2 Jaxson Beecher ET2 KV lock do_not_disturb_alt 2" at bounding box center [64, 325] width 86 height 18
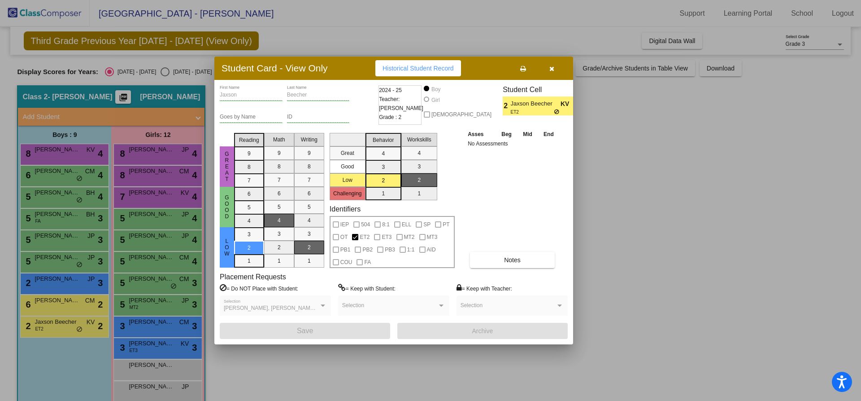
click at [152, 153] on div at bounding box center [430, 200] width 861 height 401
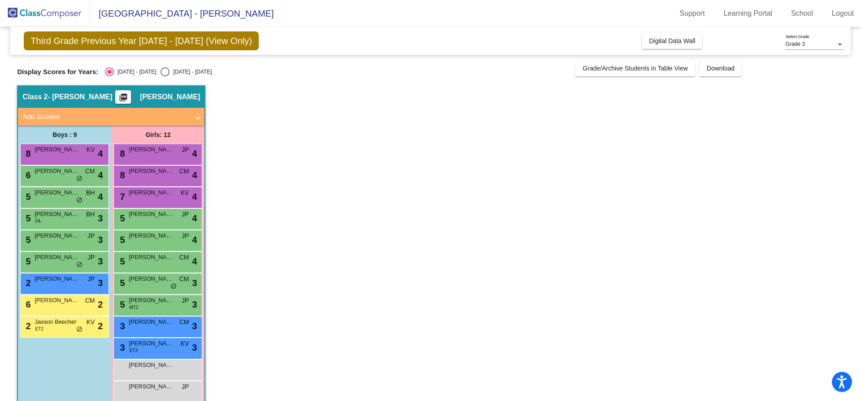
click at [152, 153] on span "[PERSON_NAME]" at bounding box center [151, 149] width 45 height 9
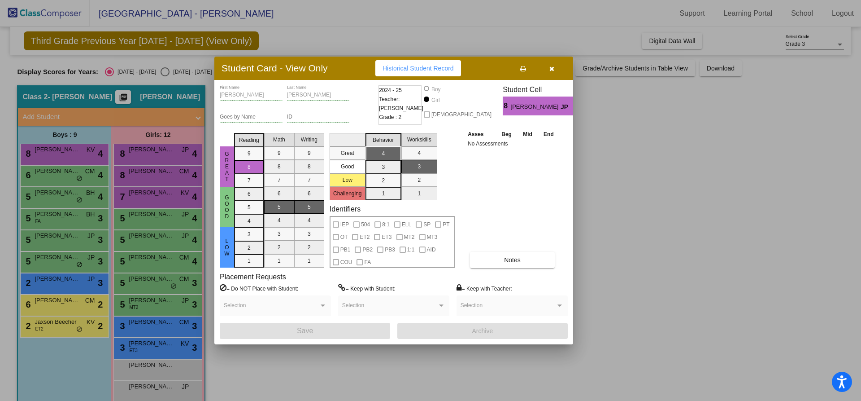
click at [149, 167] on div at bounding box center [430, 200] width 861 height 401
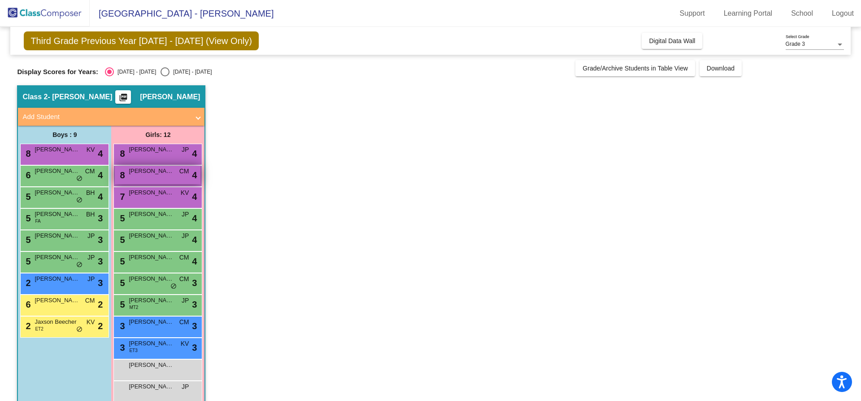
click at [149, 173] on span "[PERSON_NAME]" at bounding box center [151, 170] width 45 height 9
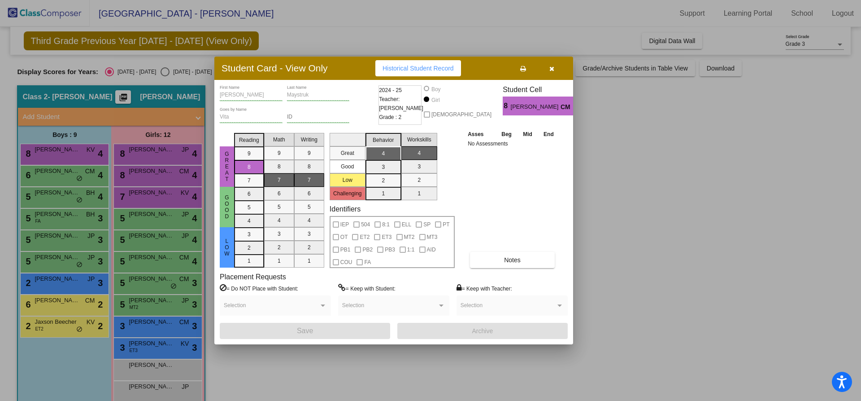
click at [151, 200] on div at bounding box center [430, 200] width 861 height 401
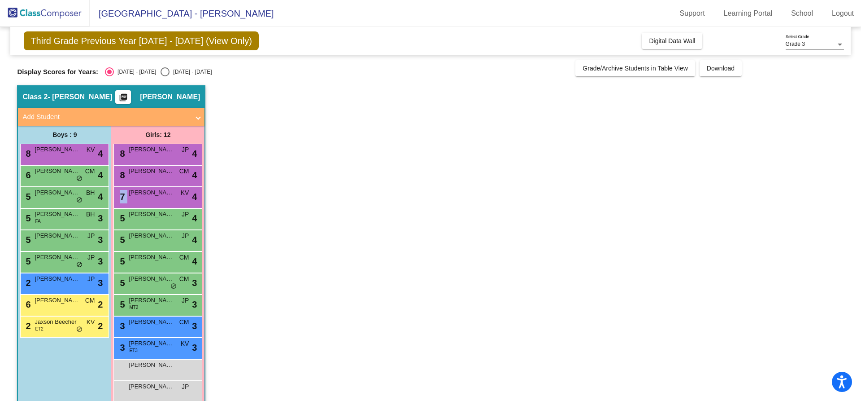
click at [151, 200] on div "7 [PERSON_NAME] KV lock do_not_disturb_alt 4" at bounding box center [158, 196] width 86 height 18
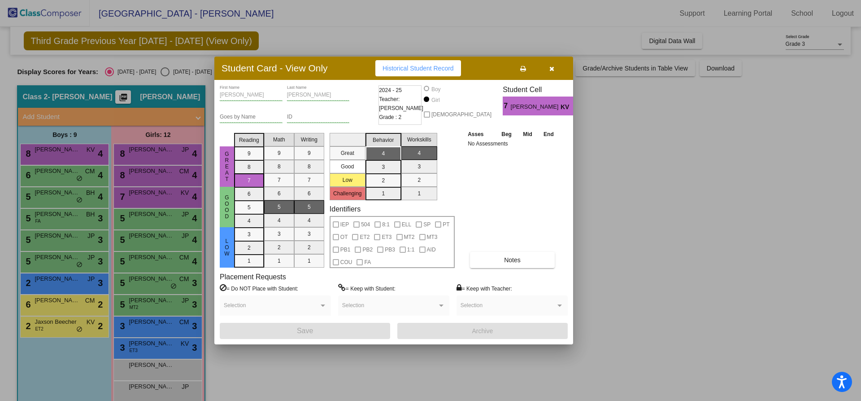
click at [152, 221] on div at bounding box center [430, 200] width 861 height 401
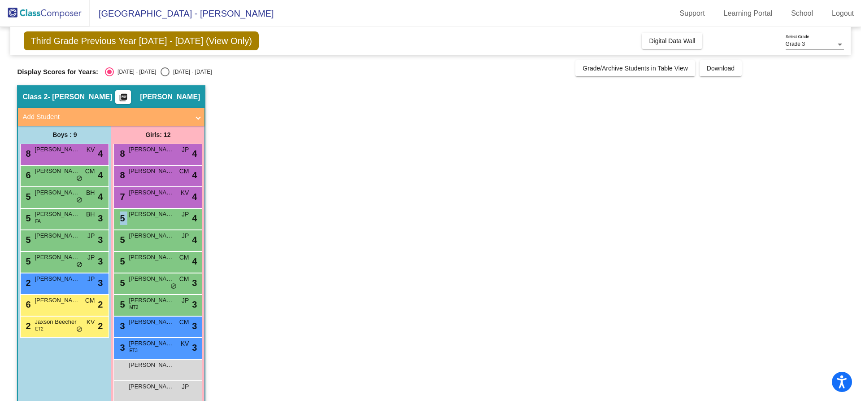
click at [152, 221] on div "5 [PERSON_NAME] lock do_not_disturb_alt 4" at bounding box center [158, 218] width 86 height 18
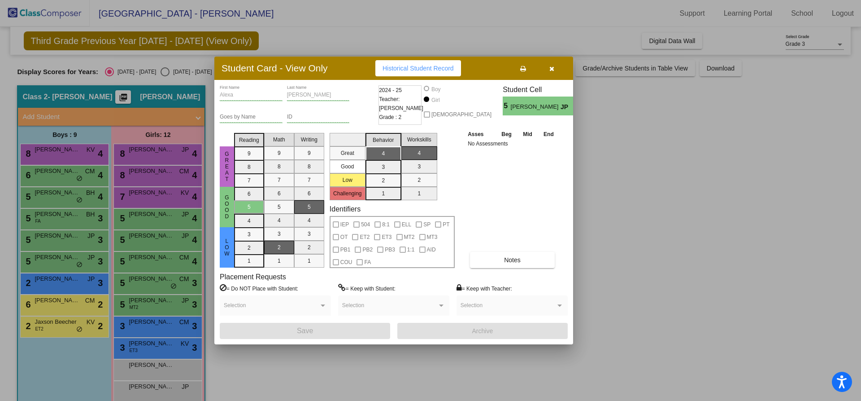
click at [149, 238] on div at bounding box center [430, 200] width 861 height 401
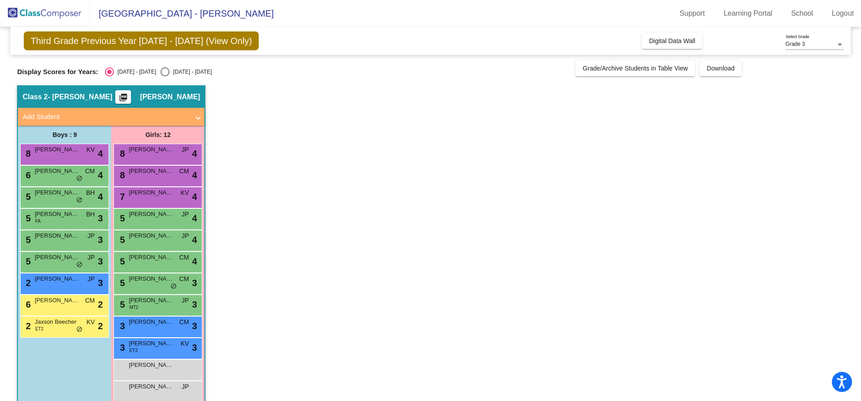
click at [149, 238] on span "[PERSON_NAME]" at bounding box center [151, 235] width 45 height 9
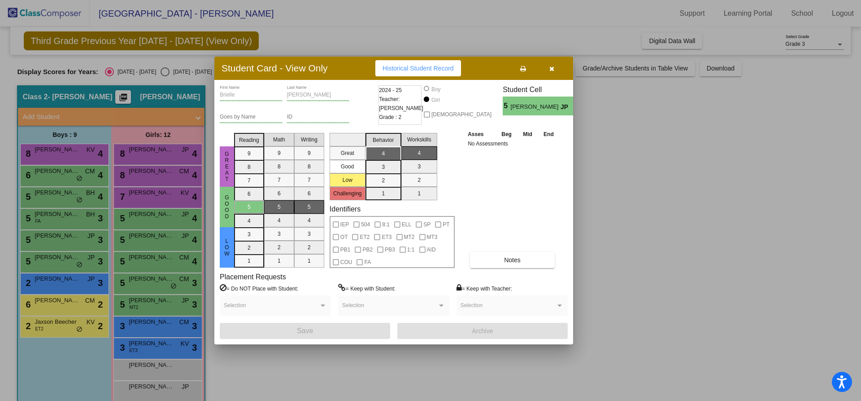
click at [149, 257] on div at bounding box center [430, 200] width 861 height 401
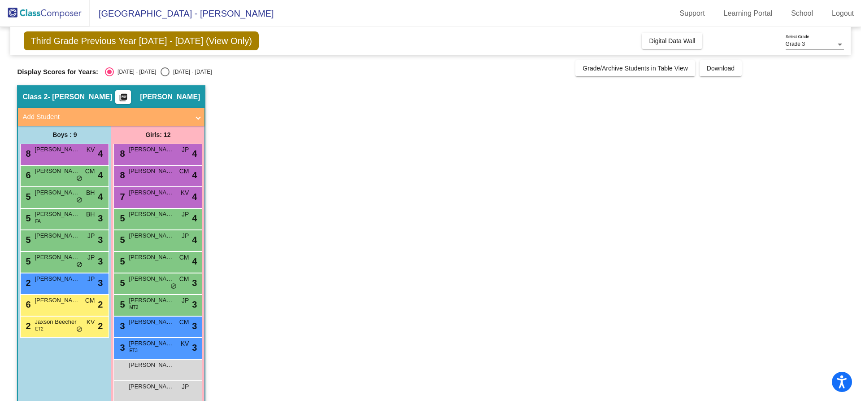
click at [149, 257] on span "[PERSON_NAME]" at bounding box center [151, 257] width 45 height 9
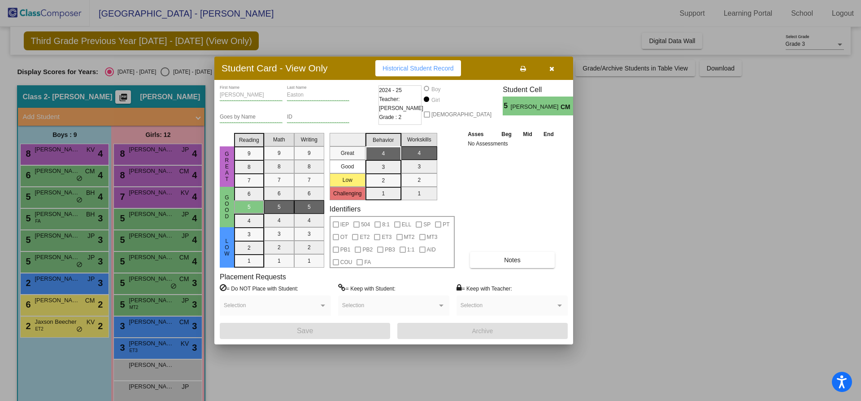
click at [148, 282] on div at bounding box center [430, 200] width 861 height 401
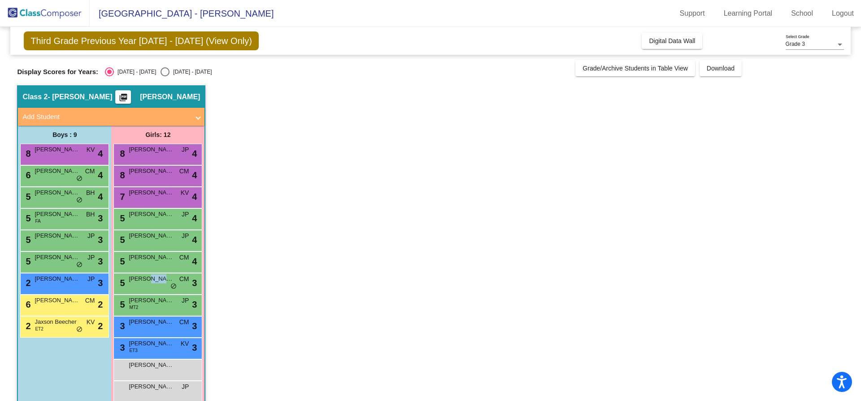
click at [148, 282] on span "[PERSON_NAME]" at bounding box center [151, 278] width 45 height 9
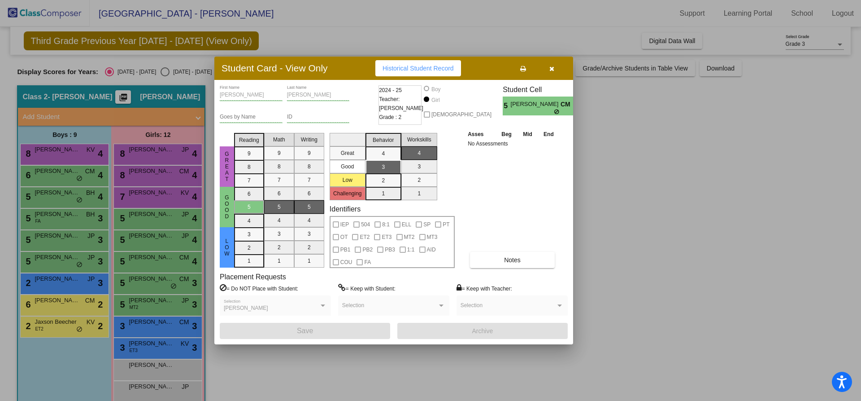
click at [143, 306] on div at bounding box center [430, 200] width 861 height 401
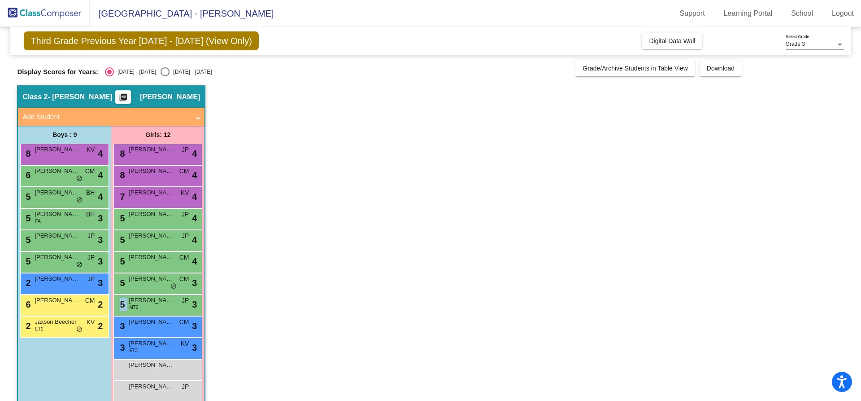
click at [143, 306] on div "5 Jaycee Love MT2 JP lock do_not_disturb_alt 3" at bounding box center [158, 304] width 86 height 18
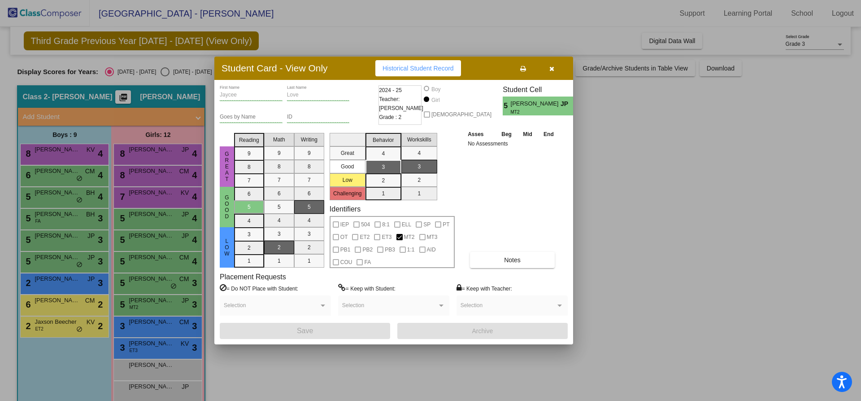
click at [160, 324] on div at bounding box center [430, 200] width 861 height 401
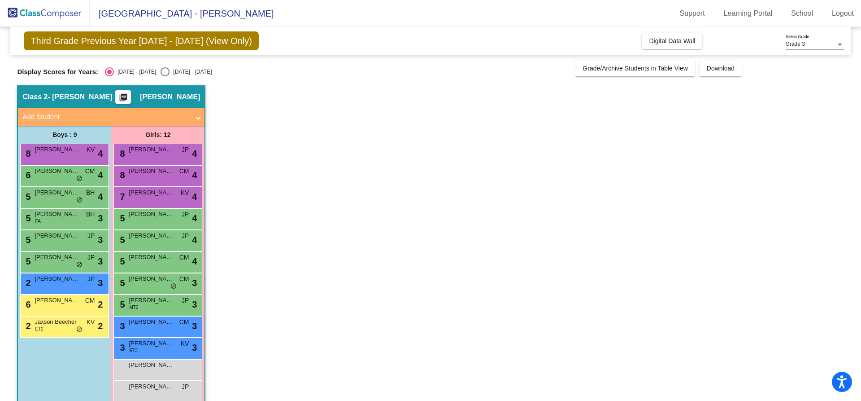
click at [160, 324] on span "[PERSON_NAME]" at bounding box center [151, 321] width 45 height 9
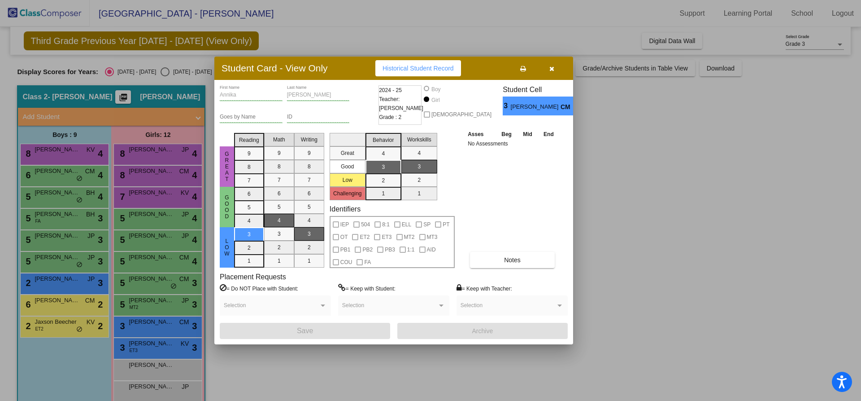
click at [148, 352] on div at bounding box center [430, 200] width 861 height 401
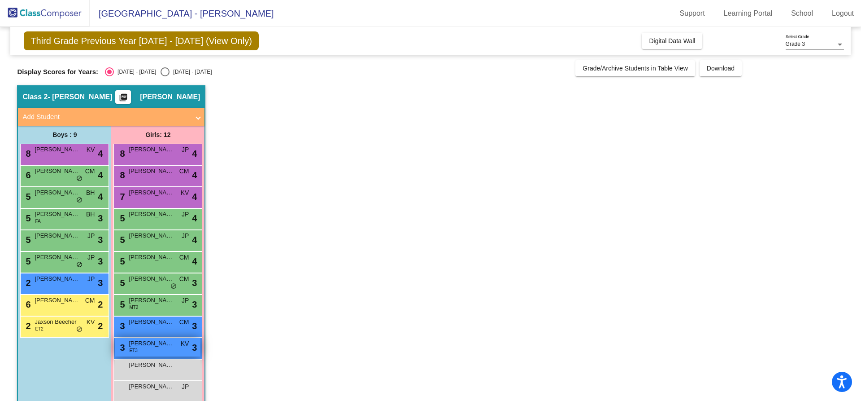
click at [152, 349] on div "3 [PERSON_NAME] ET3 KV lock do_not_disturb_alt 3" at bounding box center [158, 347] width 86 height 18
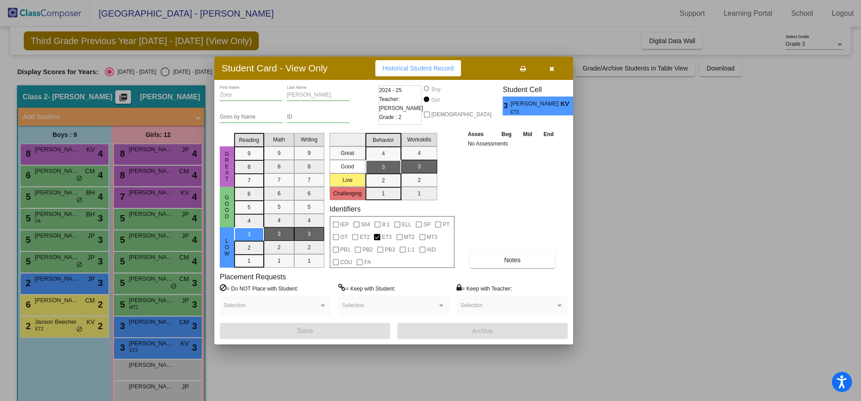
click at [161, 351] on div at bounding box center [430, 200] width 861 height 401
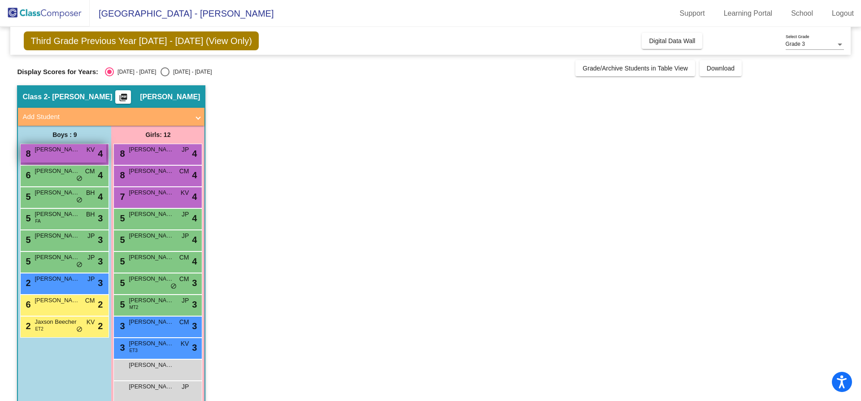
click at [73, 148] on span "[PERSON_NAME]" at bounding box center [57, 149] width 45 height 9
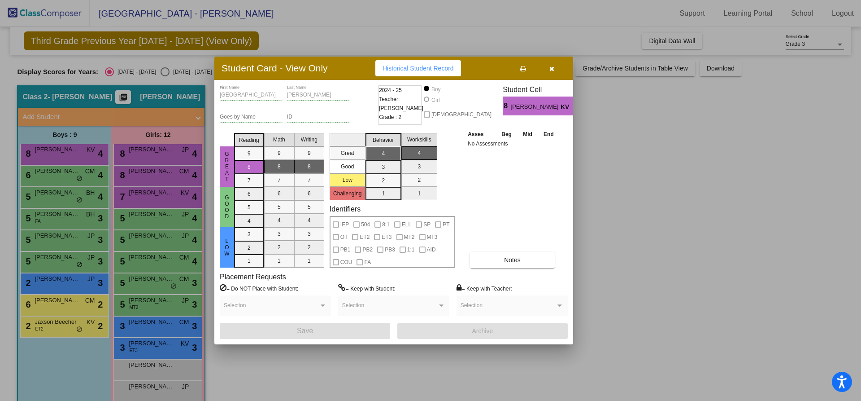
click at [60, 174] on div at bounding box center [430, 200] width 861 height 401
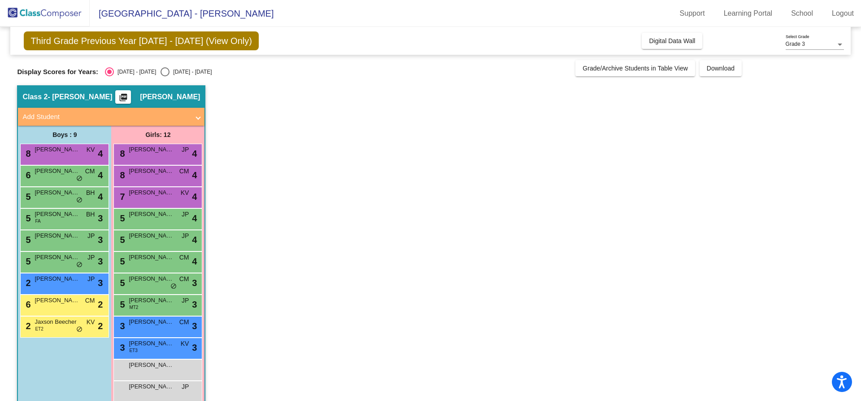
click at [60, 174] on span "[PERSON_NAME]" at bounding box center [57, 170] width 45 height 9
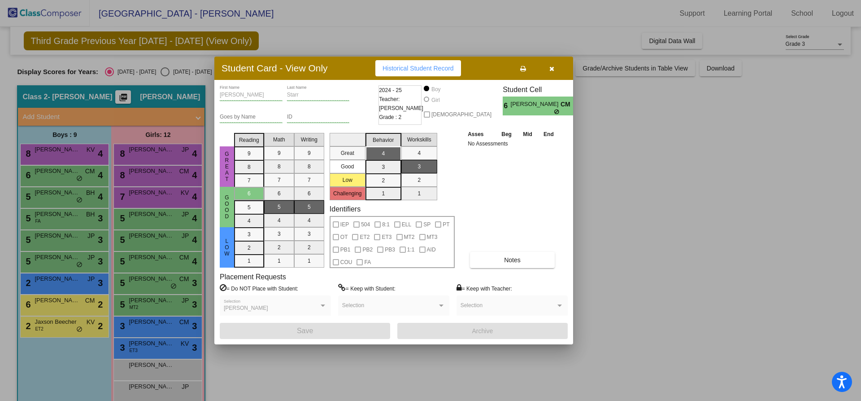
click at [43, 193] on div at bounding box center [430, 200] width 861 height 401
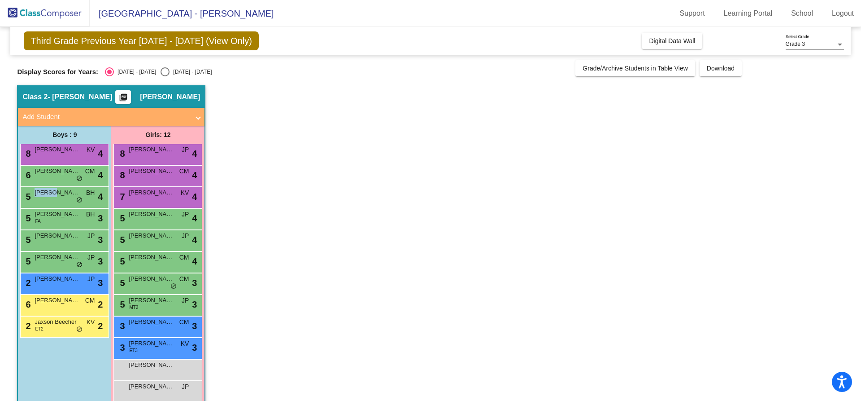
click at [43, 193] on span "[PERSON_NAME]" at bounding box center [57, 192] width 45 height 9
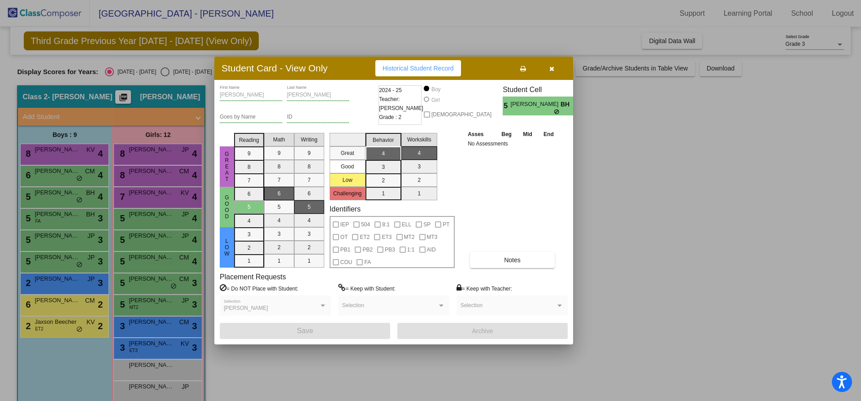
click at [48, 223] on div at bounding box center [430, 200] width 861 height 401
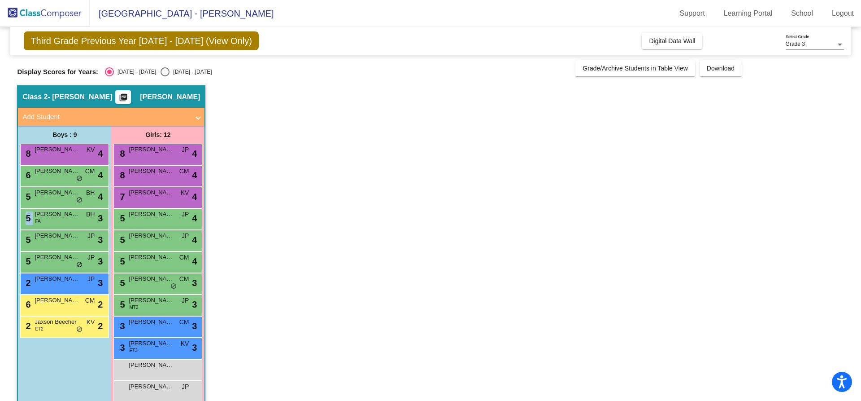
click at [48, 223] on div "5 [PERSON_NAME] FA BH lock do_not_disturb_alt 3" at bounding box center [64, 218] width 86 height 18
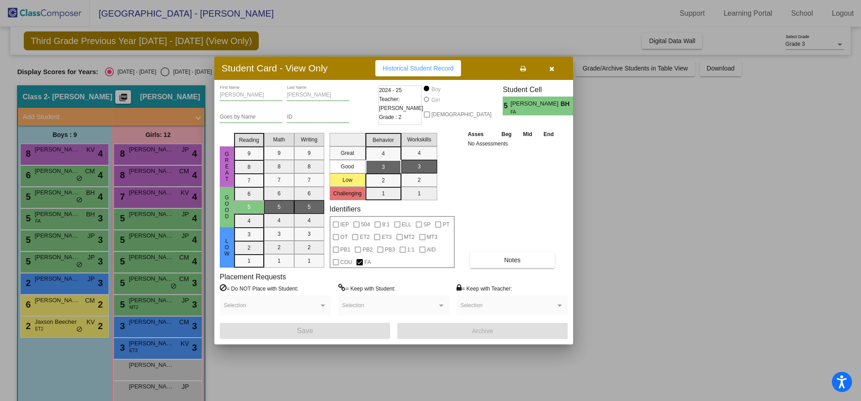
click at [53, 236] on div at bounding box center [430, 200] width 861 height 401
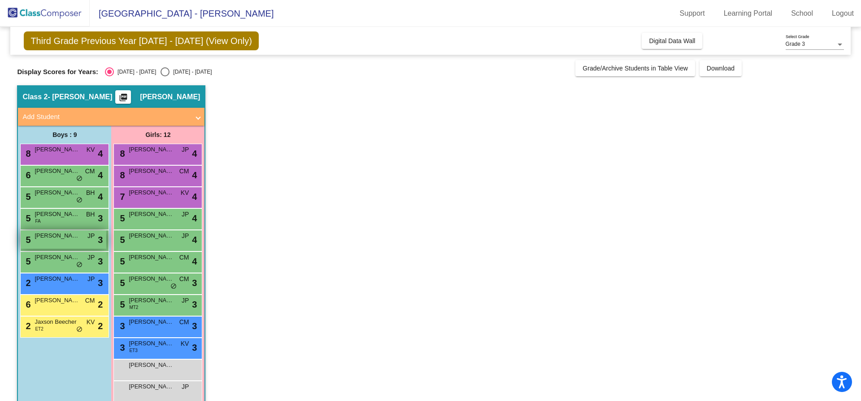
click at [56, 240] on div "5 [PERSON_NAME] JP lock do_not_disturb_alt 3" at bounding box center [64, 239] width 86 height 18
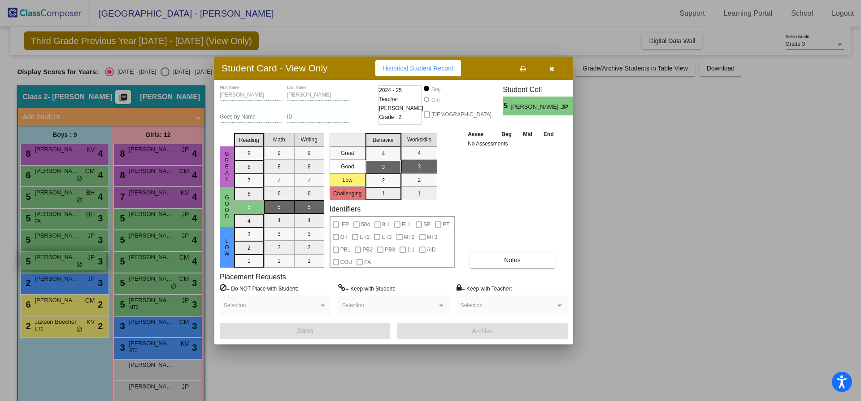
click at [58, 257] on div at bounding box center [430, 200] width 861 height 401
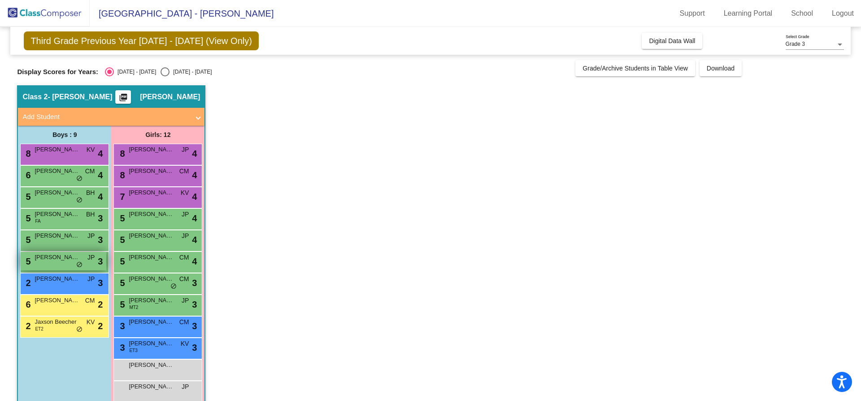
click at [58, 262] on div "5 [PERSON_NAME] JP lock do_not_disturb_alt 3" at bounding box center [64, 261] width 86 height 18
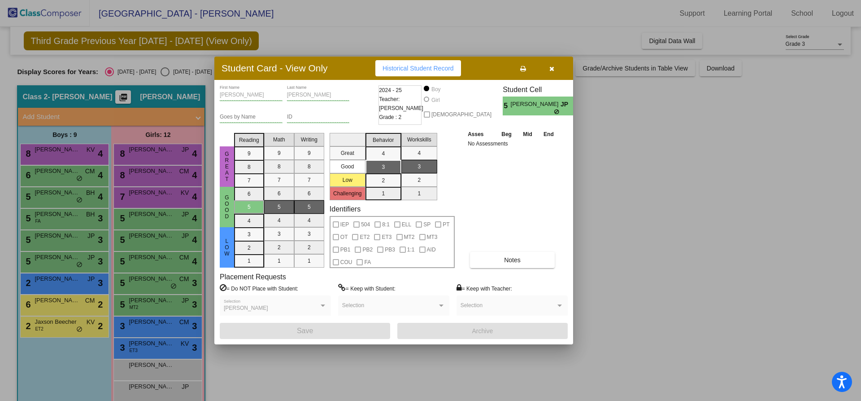
click at [66, 287] on div at bounding box center [430, 200] width 861 height 401
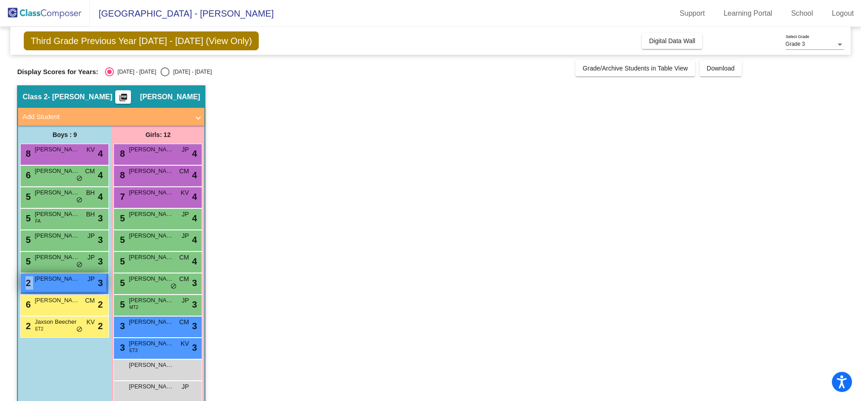
click at [66, 286] on div "2 [PERSON_NAME] JP lock do_not_disturb_alt 3" at bounding box center [64, 282] width 86 height 18
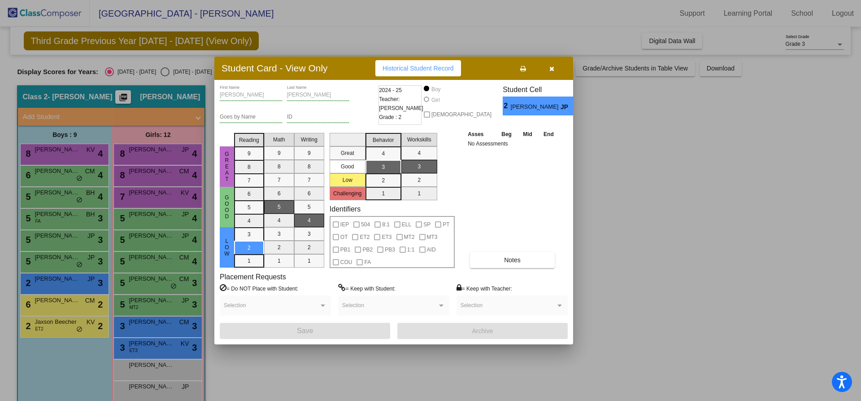
click at [66, 296] on div at bounding box center [430, 200] width 861 height 401
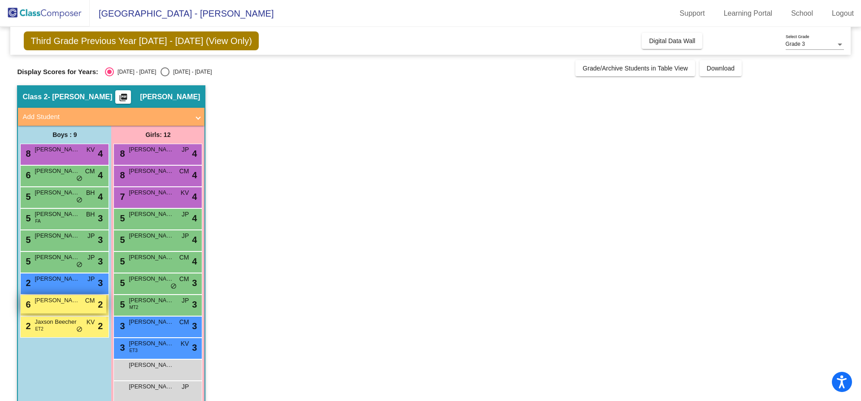
click at [66, 301] on span "[PERSON_NAME]" at bounding box center [57, 300] width 45 height 9
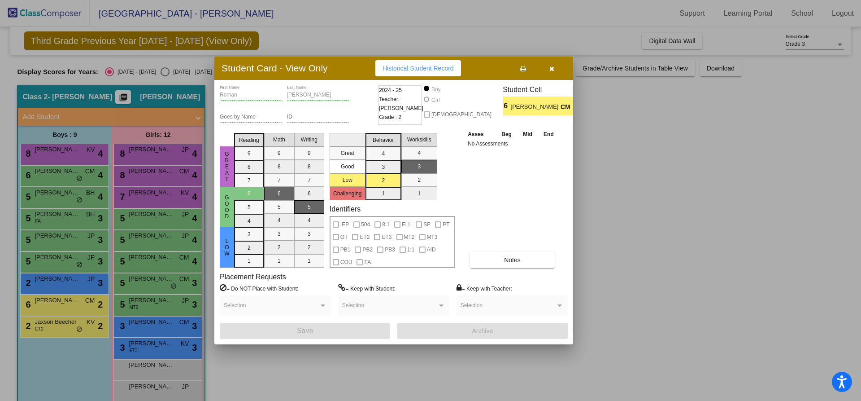
click at [52, 328] on div at bounding box center [430, 200] width 861 height 401
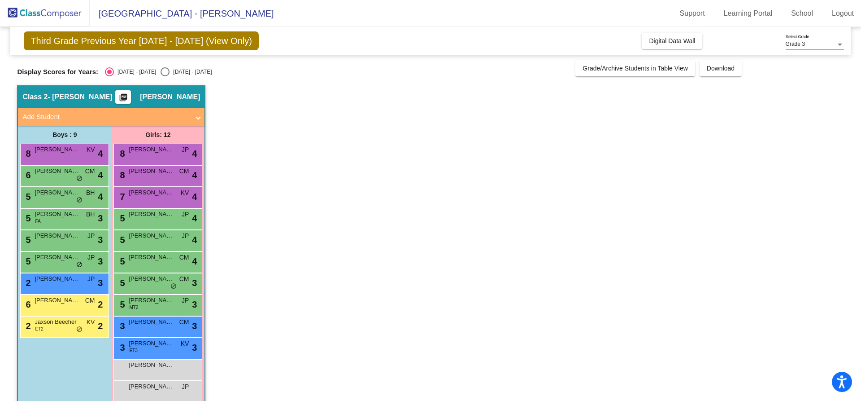
click at [52, 328] on div "2 Jaxson Beecher ET2 KV lock do_not_disturb_alt 2" at bounding box center [64, 325] width 86 height 18
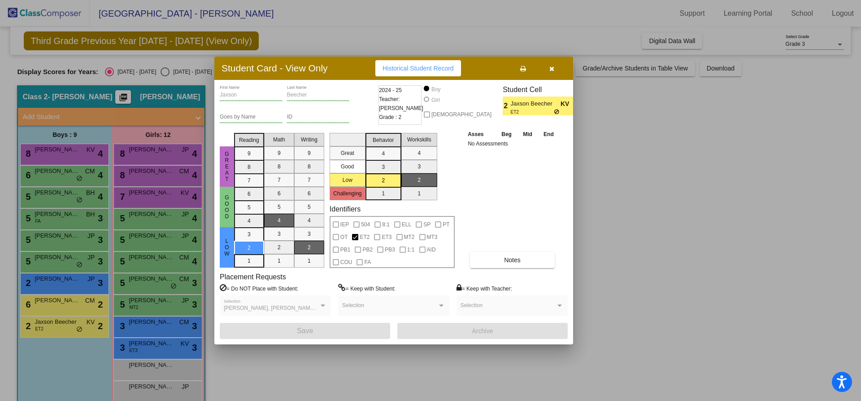
click at [144, 153] on div at bounding box center [430, 200] width 861 height 401
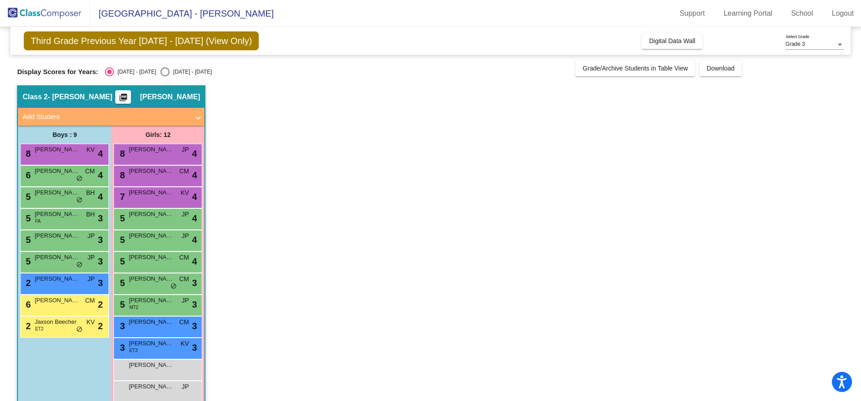
click at [144, 153] on span "[PERSON_NAME]" at bounding box center [151, 149] width 45 height 9
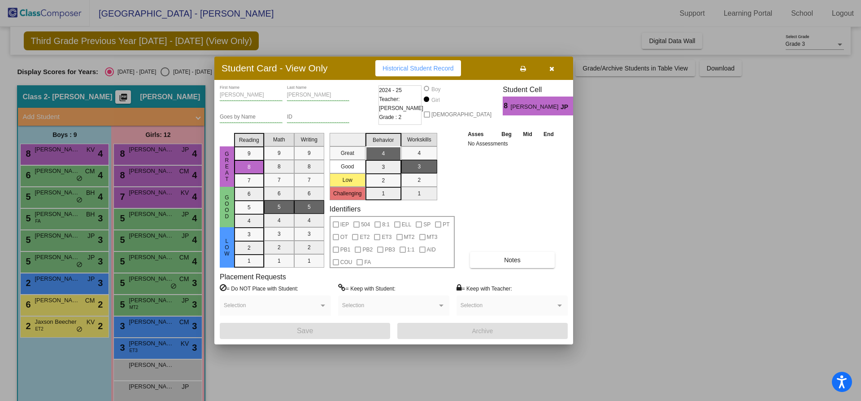
click at [147, 173] on div at bounding box center [430, 200] width 861 height 401
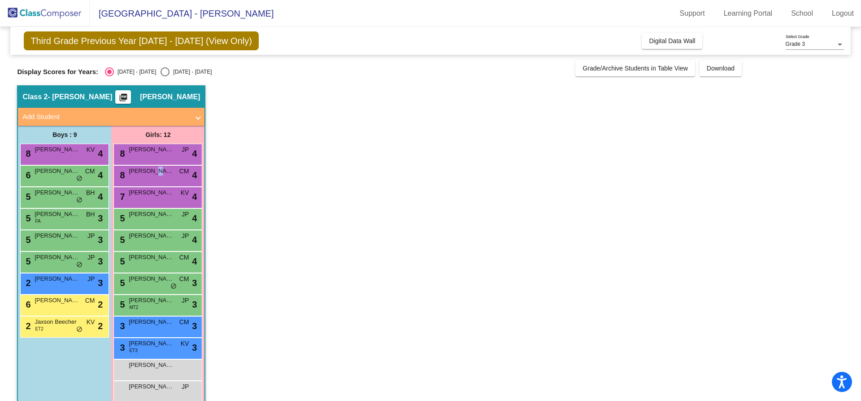
click at [147, 173] on span "[PERSON_NAME]" at bounding box center [151, 170] width 45 height 9
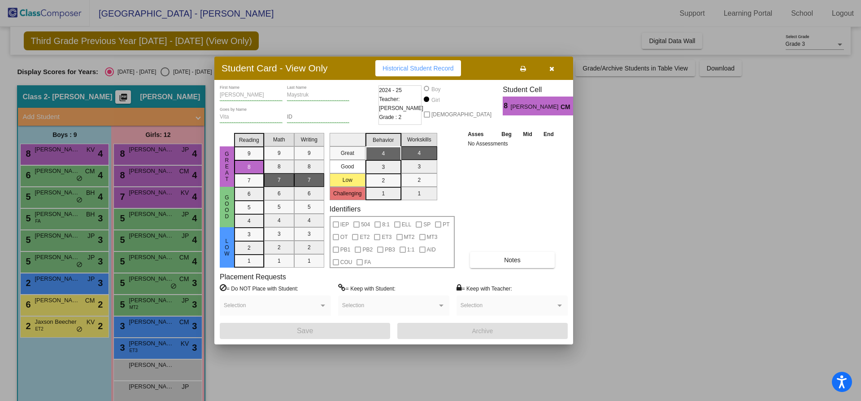
click at [142, 202] on div at bounding box center [430, 200] width 861 height 401
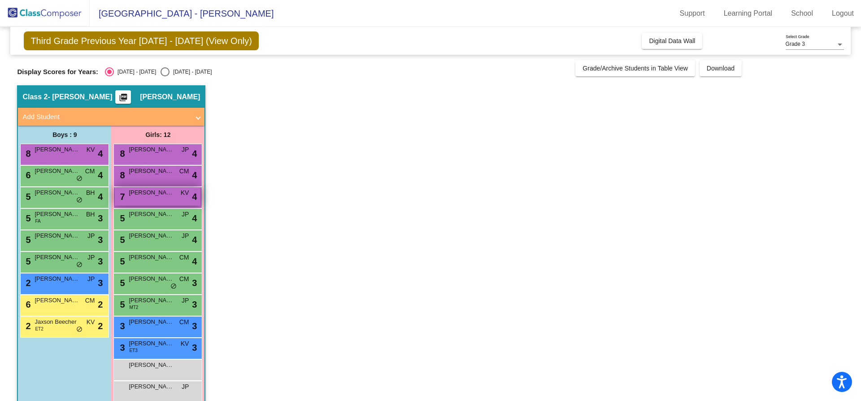
click at [144, 200] on div "7 [PERSON_NAME] KV lock do_not_disturb_alt 4" at bounding box center [158, 196] width 86 height 18
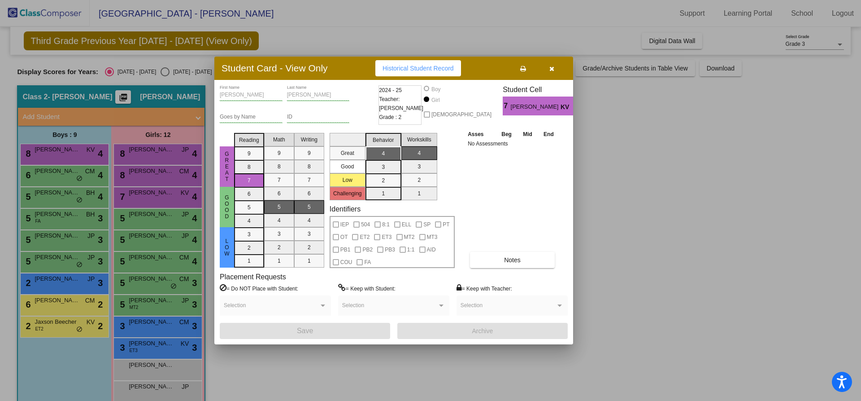
click at [145, 216] on div at bounding box center [430, 200] width 861 height 401
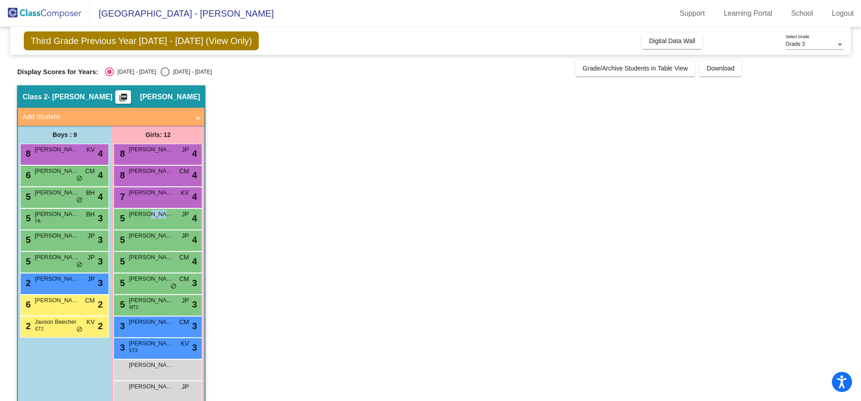
click at [145, 216] on span "[PERSON_NAME]" at bounding box center [151, 213] width 45 height 9
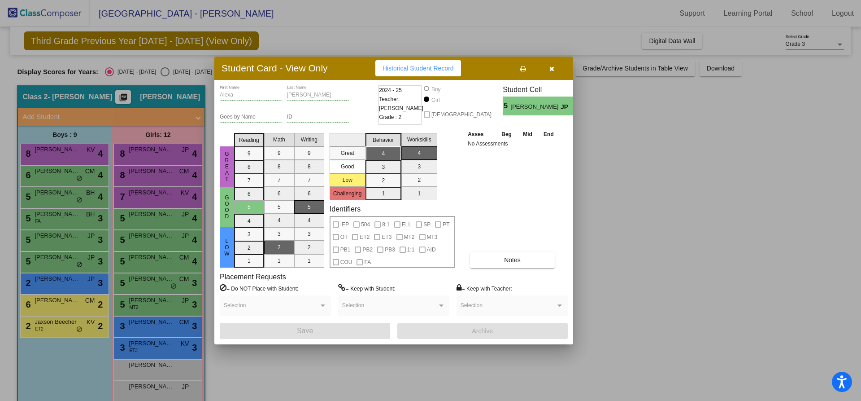
click at [151, 239] on div at bounding box center [430, 200] width 861 height 401
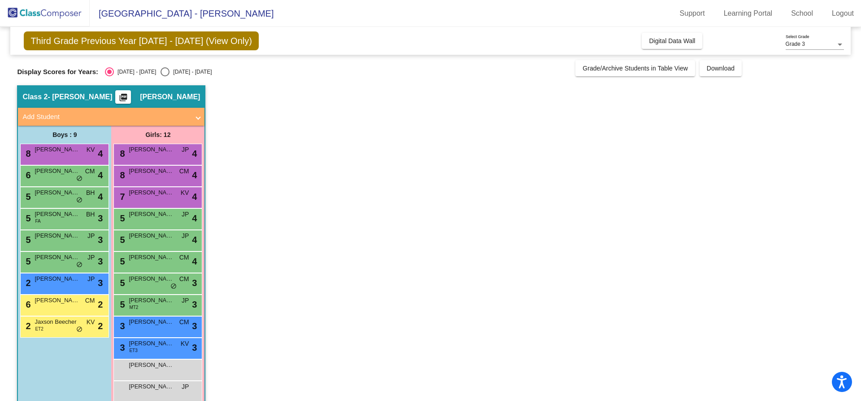
click at [151, 239] on span "[PERSON_NAME]" at bounding box center [151, 235] width 45 height 9
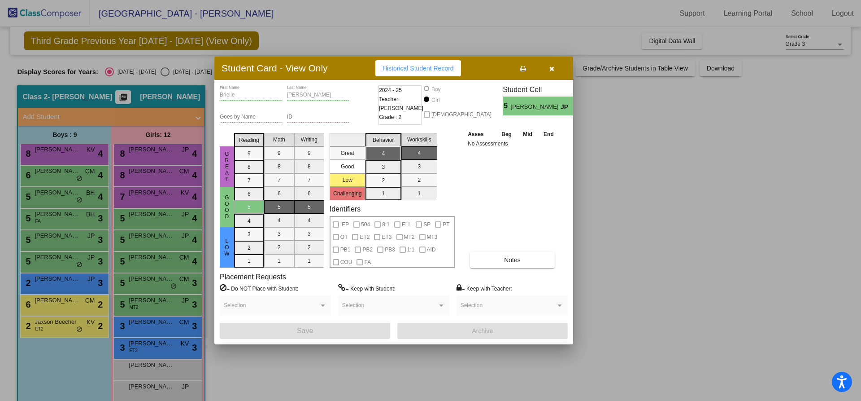
click at [154, 263] on div at bounding box center [430, 200] width 861 height 401
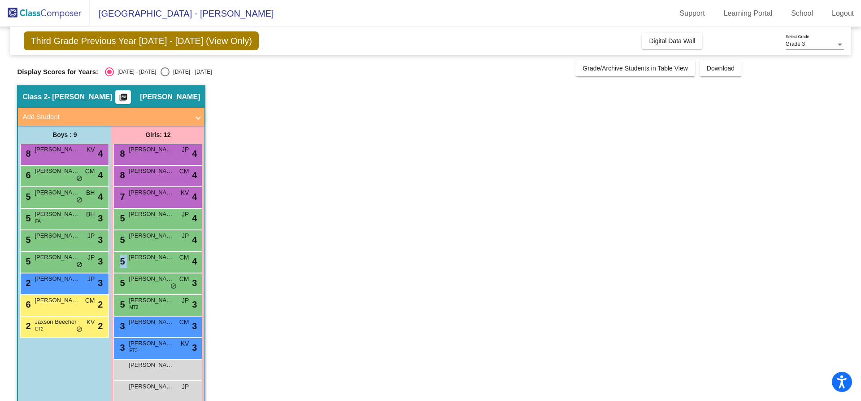
click at [154, 263] on div "5 [PERSON_NAME] CM lock do_not_disturb_alt 4" at bounding box center [158, 261] width 86 height 18
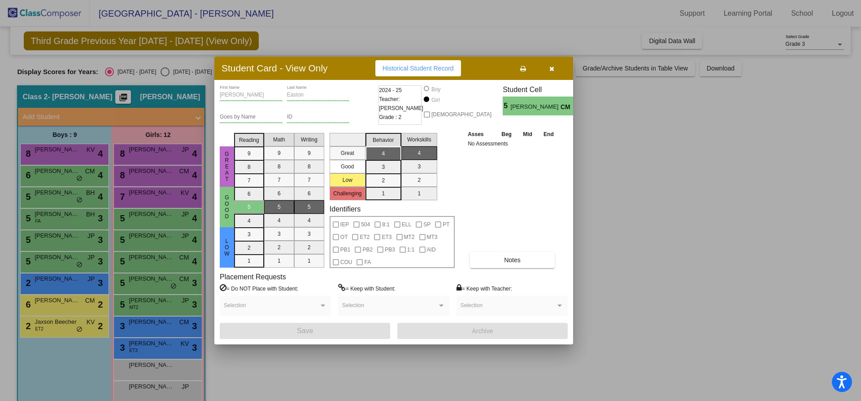
click at [154, 288] on div at bounding box center [430, 200] width 861 height 401
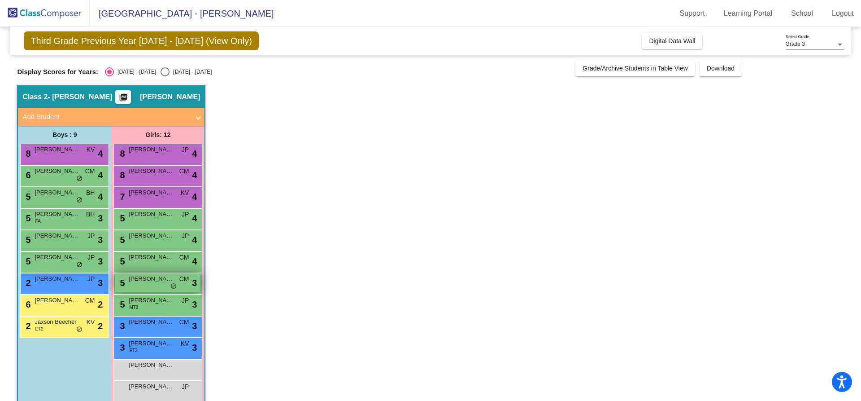
click at [155, 283] on div "5 [PERSON_NAME] CM lock do_not_disturb_alt 3" at bounding box center [158, 282] width 86 height 18
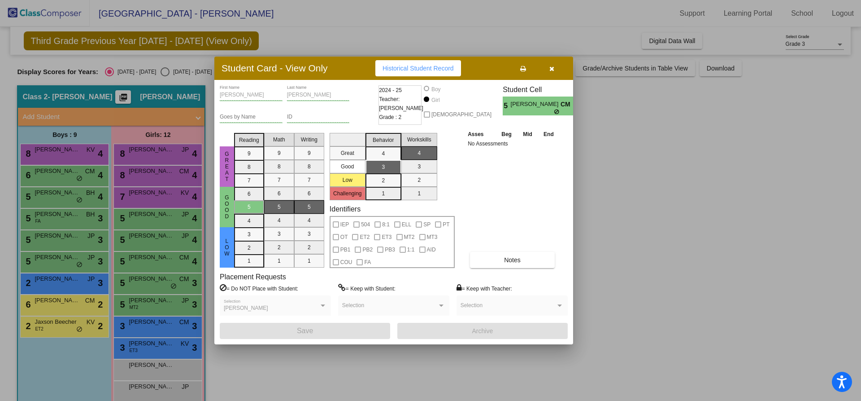
click at [145, 303] on div at bounding box center [430, 200] width 861 height 401
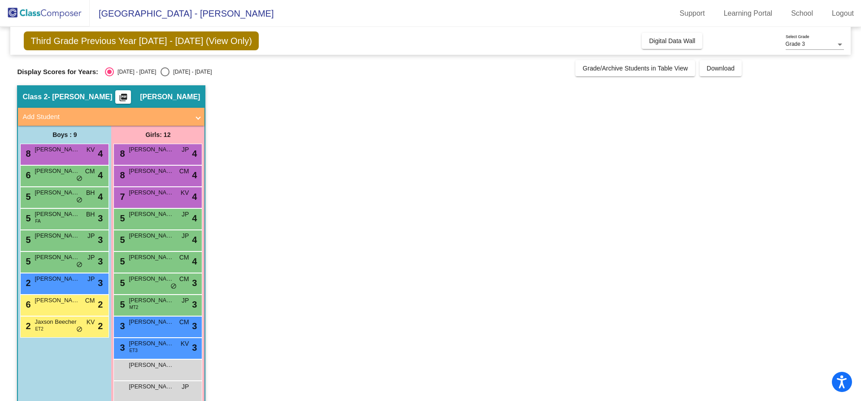
click at [145, 303] on span "[PERSON_NAME]" at bounding box center [151, 300] width 45 height 9
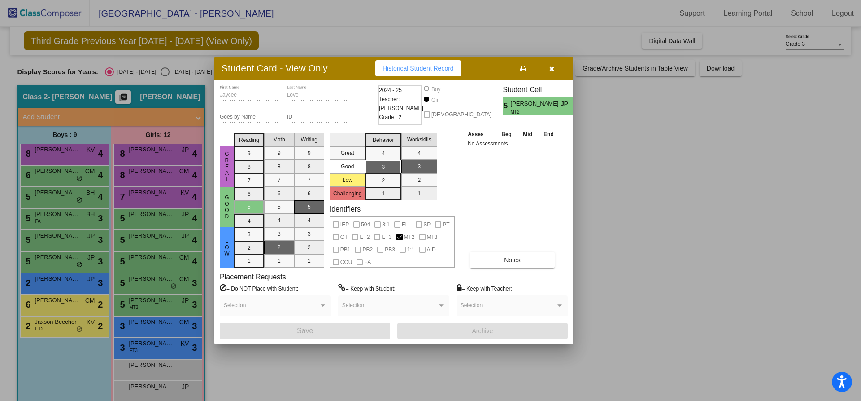
click at [164, 327] on div at bounding box center [430, 200] width 861 height 401
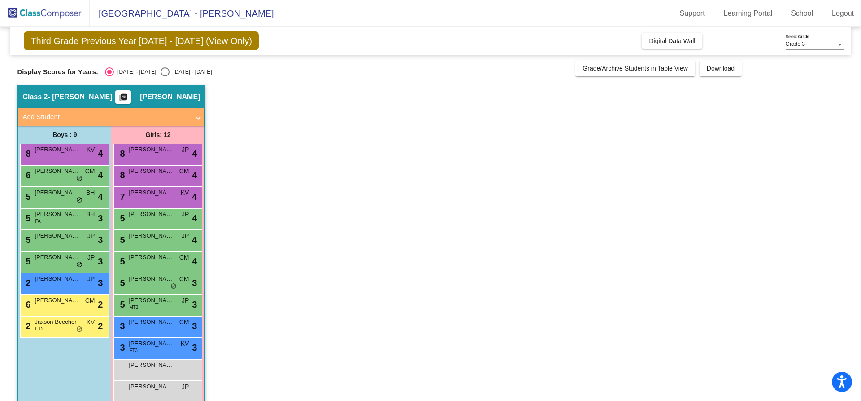
click at [164, 327] on div "3 [PERSON_NAME] CM lock do_not_disturb_alt 3" at bounding box center [158, 325] width 86 height 18
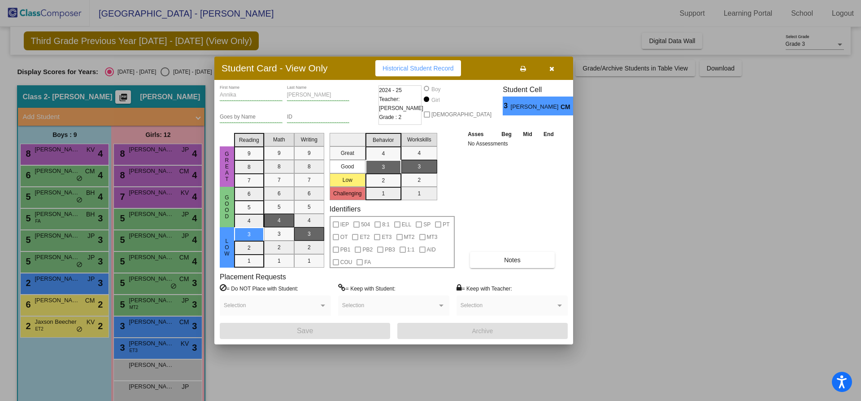
click at [143, 345] on div at bounding box center [430, 200] width 861 height 401
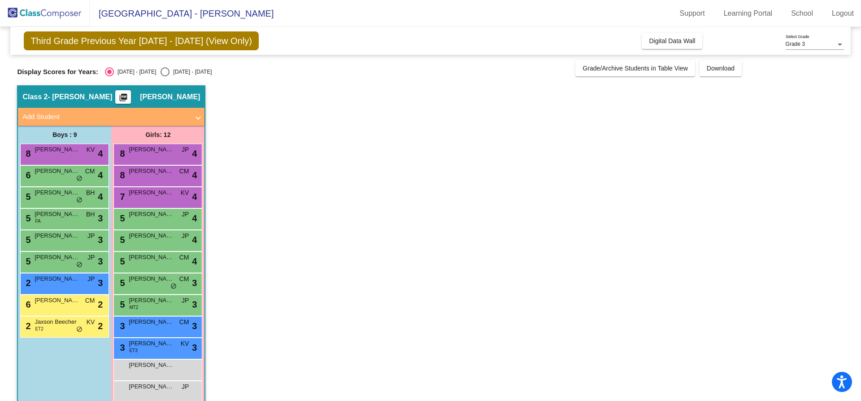
click at [143, 345] on span "[PERSON_NAME]" at bounding box center [151, 343] width 45 height 9
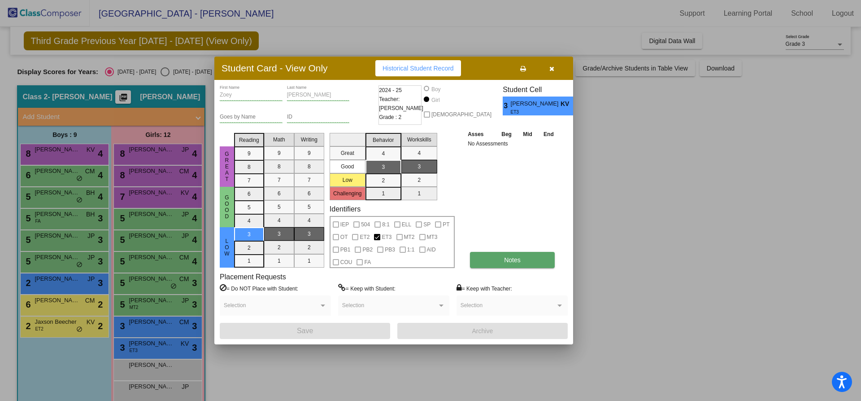
click at [509, 264] on button "Notes" at bounding box center [512, 260] width 85 height 16
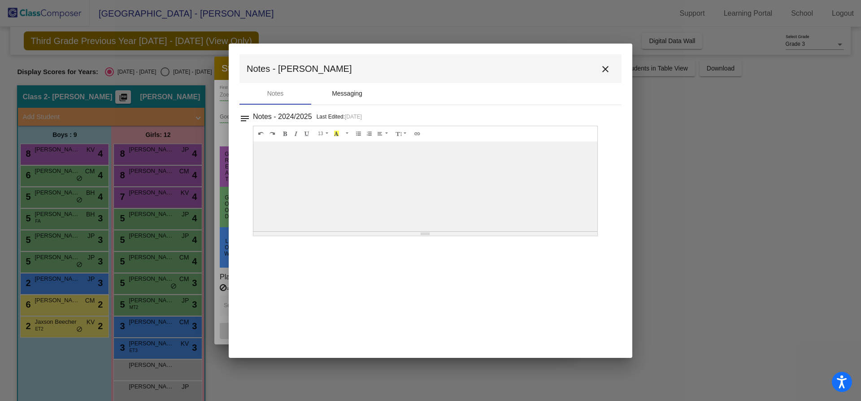
click at [362, 98] on div "Messaging" at bounding box center [347, 93] width 31 height 9
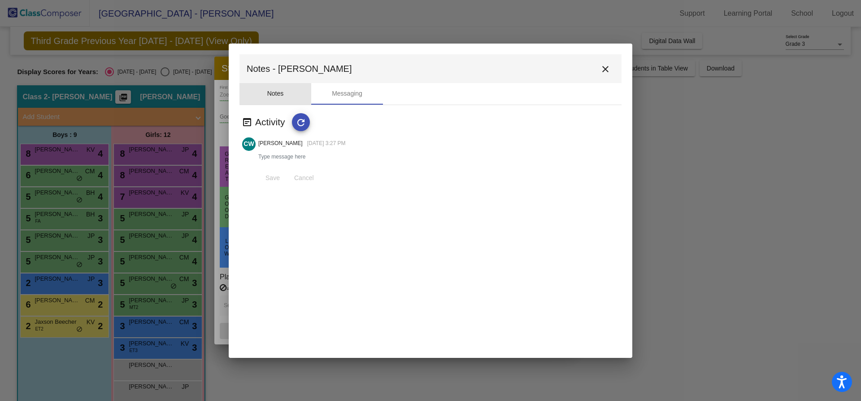
click at [278, 89] on div "Notes" at bounding box center [275, 93] width 17 height 9
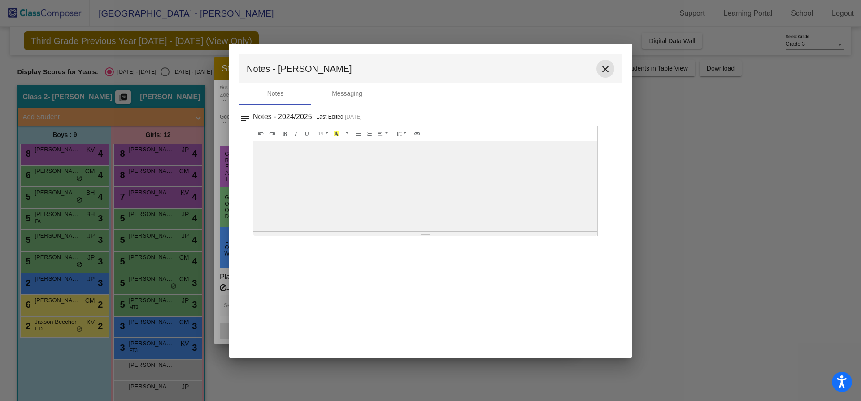
click at [606, 73] on mat-icon "close" at bounding box center [605, 69] width 11 height 11
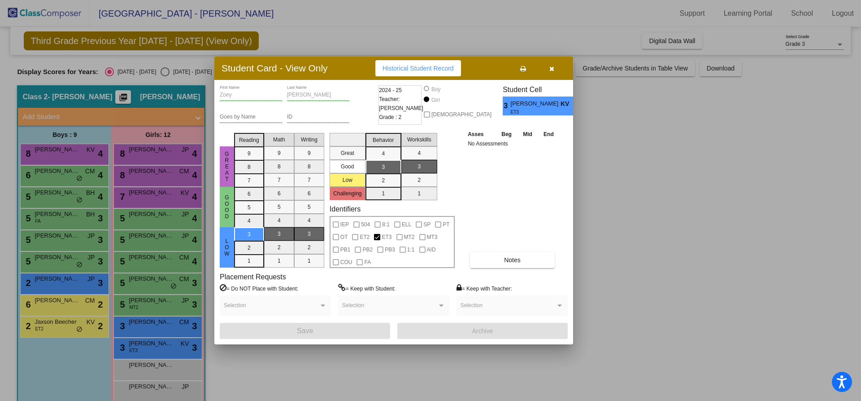
click at [161, 346] on div at bounding box center [430, 200] width 861 height 401
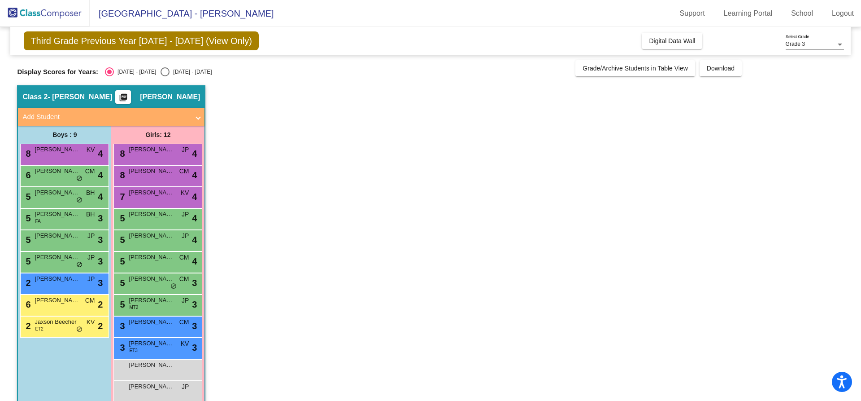
click at [161, 346] on span "[PERSON_NAME]" at bounding box center [151, 343] width 45 height 9
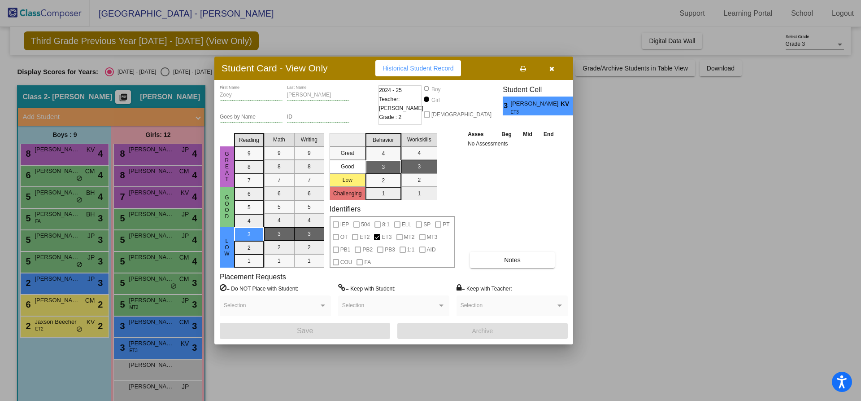
click at [553, 70] on icon "button" at bounding box center [551, 68] width 5 height 6
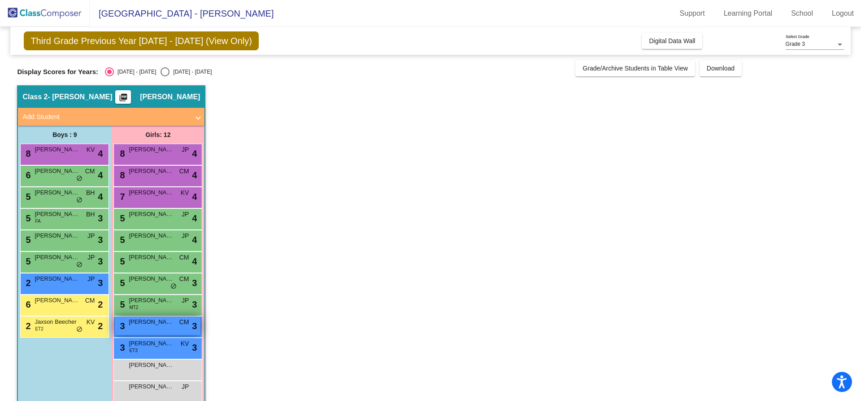
click at [165, 321] on span "[PERSON_NAME]" at bounding box center [151, 321] width 45 height 9
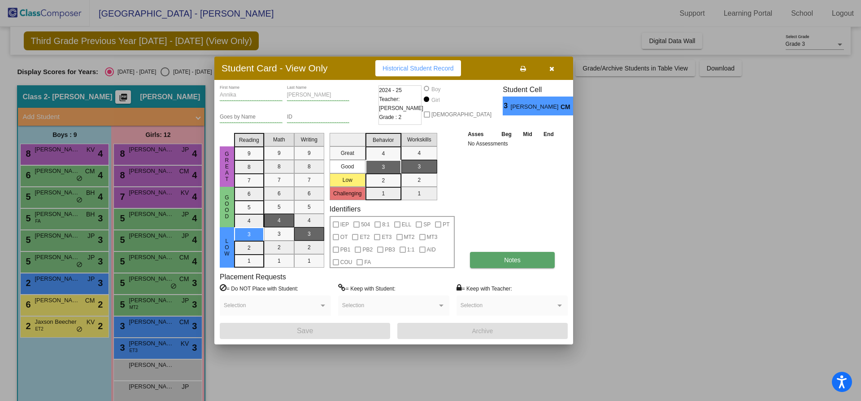
click at [506, 260] on span "Notes" at bounding box center [512, 259] width 17 height 7
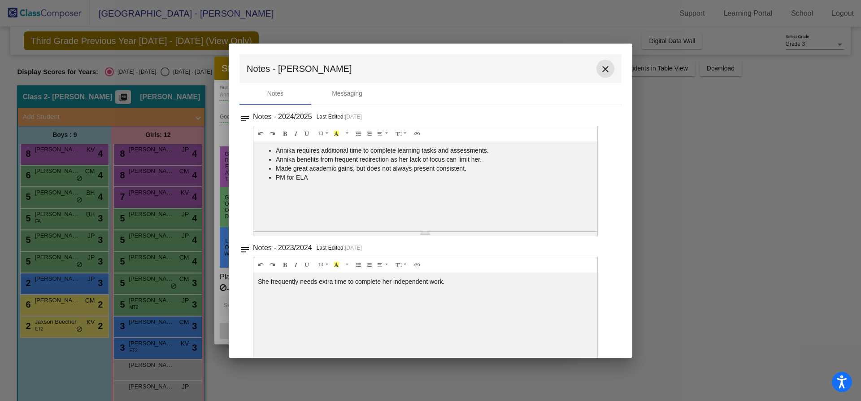
click at [600, 73] on mat-icon "close" at bounding box center [605, 69] width 11 height 11
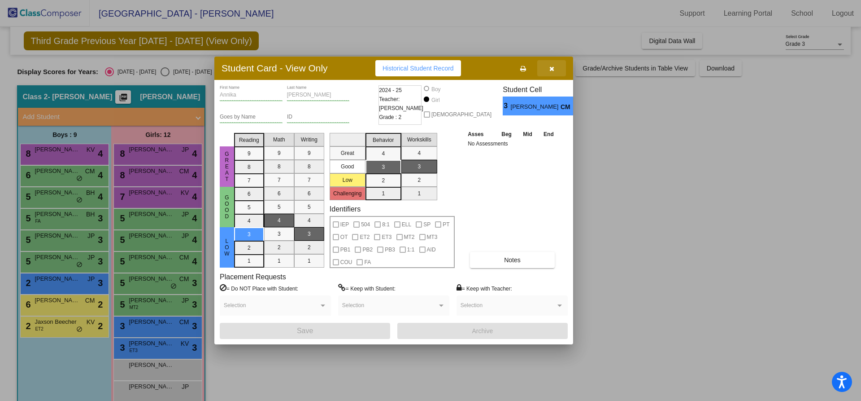
click at [553, 71] on icon "button" at bounding box center [551, 68] width 5 height 6
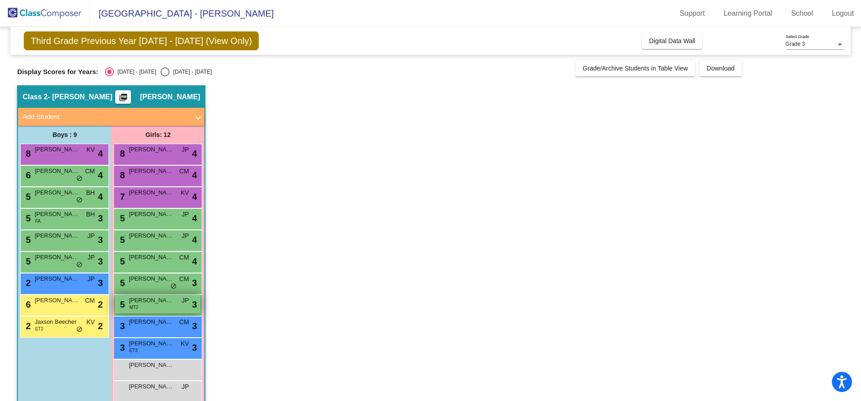
click at [153, 301] on span "[PERSON_NAME]" at bounding box center [151, 300] width 45 height 9
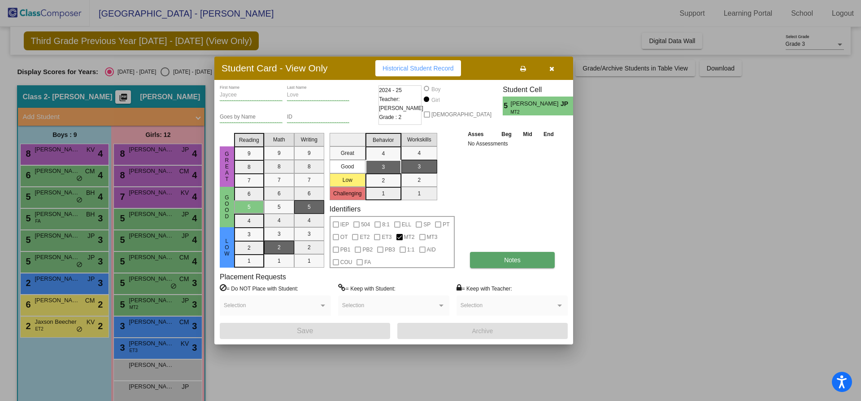
click at [510, 262] on span "Notes" at bounding box center [512, 259] width 17 height 7
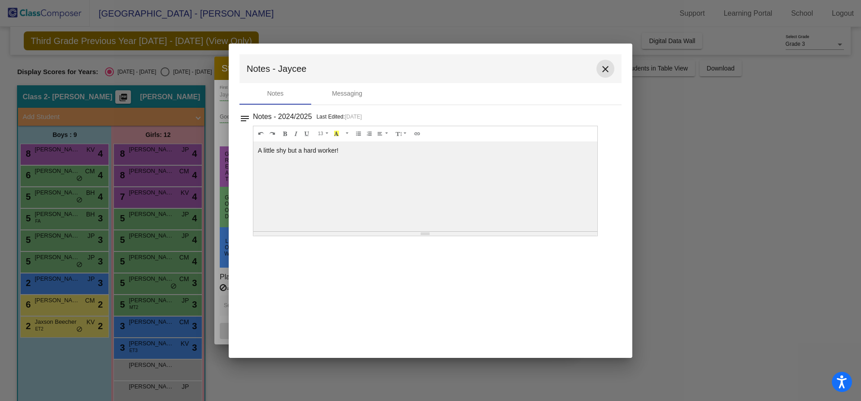
click at [606, 70] on mat-icon "close" at bounding box center [605, 69] width 11 height 11
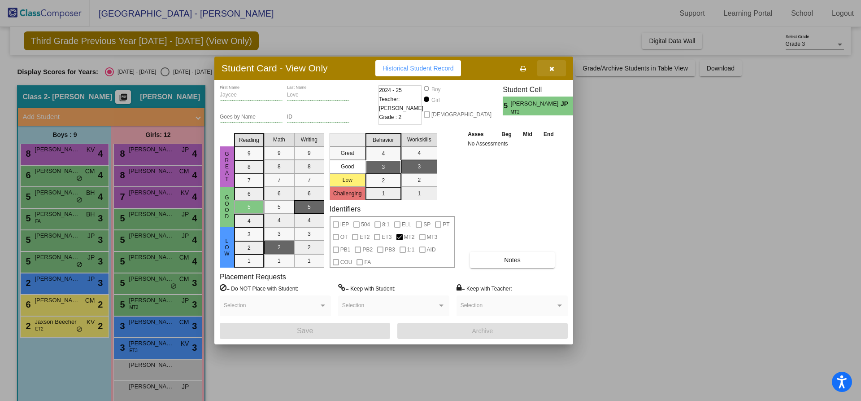
click at [552, 71] on icon "button" at bounding box center [551, 68] width 5 height 6
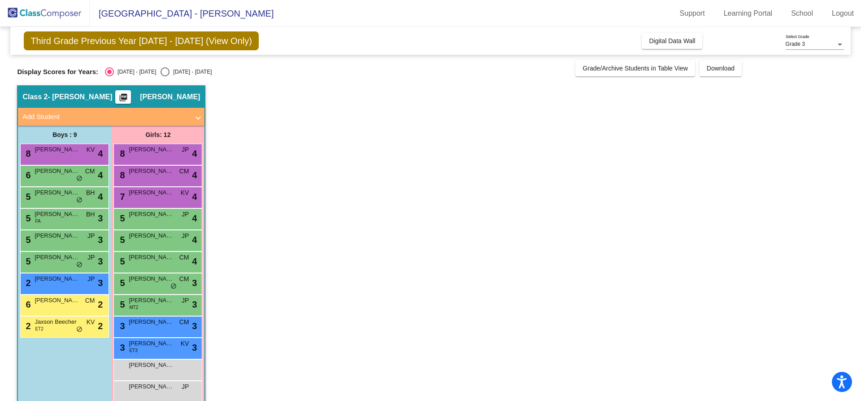
drag, startPoint x: 848, startPoint y: 17, endPoint x: 832, endPoint y: 13, distance: 16.8
click at [848, 17] on link "Logout" at bounding box center [843, 13] width 36 height 14
